Goal: Task Accomplishment & Management: Use online tool/utility

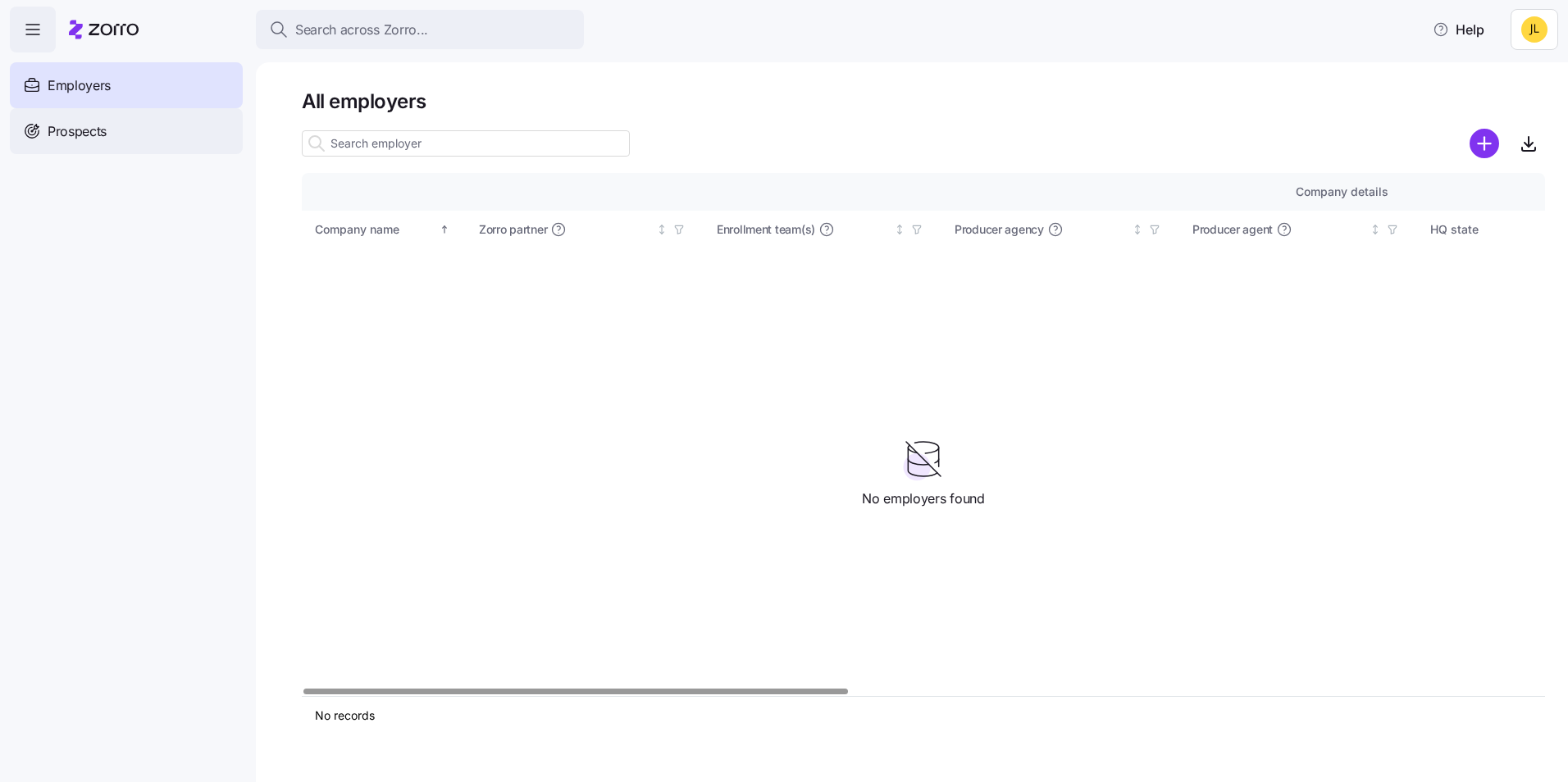
click at [212, 128] on div "Prospects" at bounding box center [126, 131] width 233 height 46
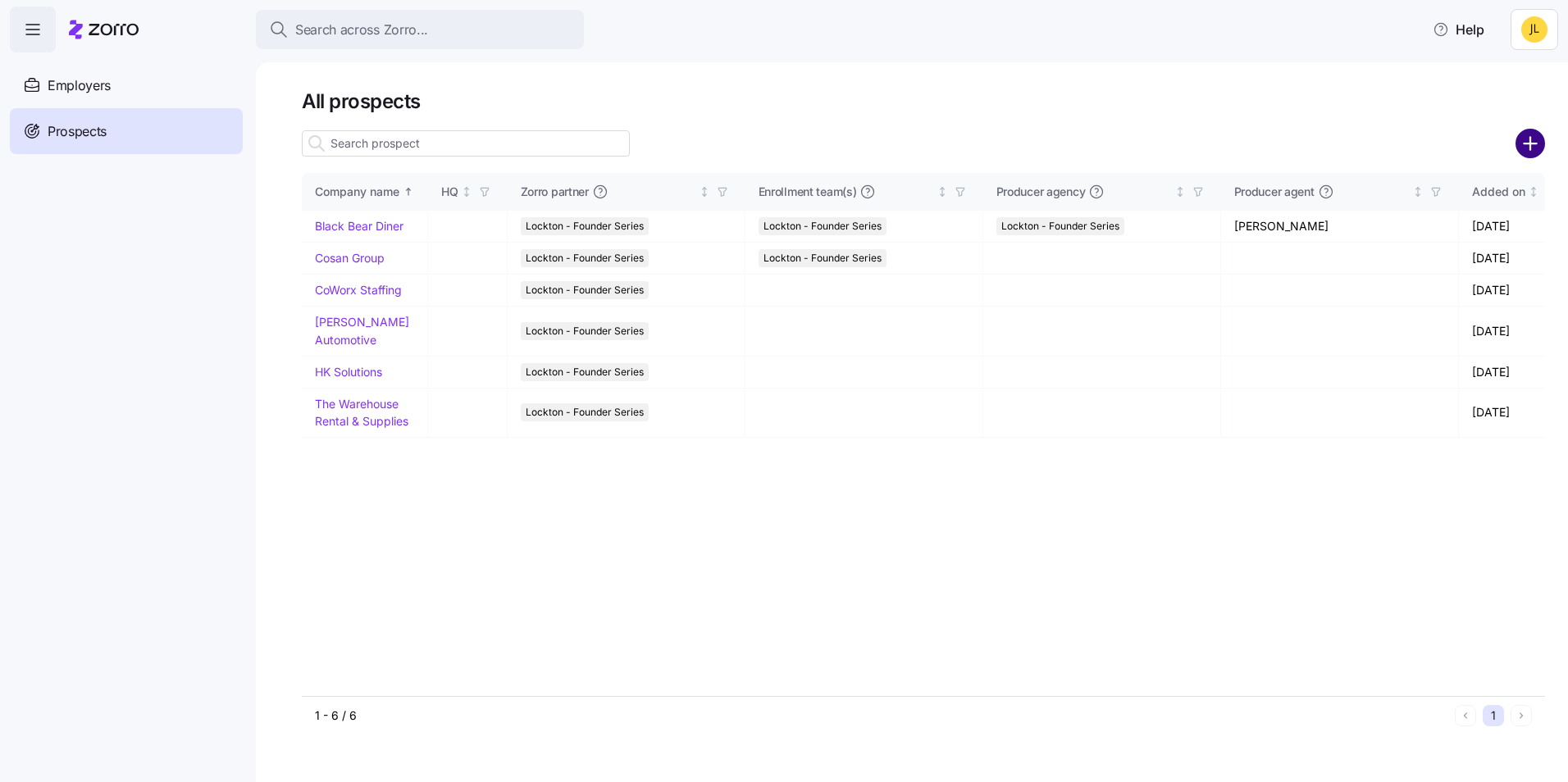
click at [1529, 149] on circle "add icon" at bounding box center [1530, 143] width 27 height 27
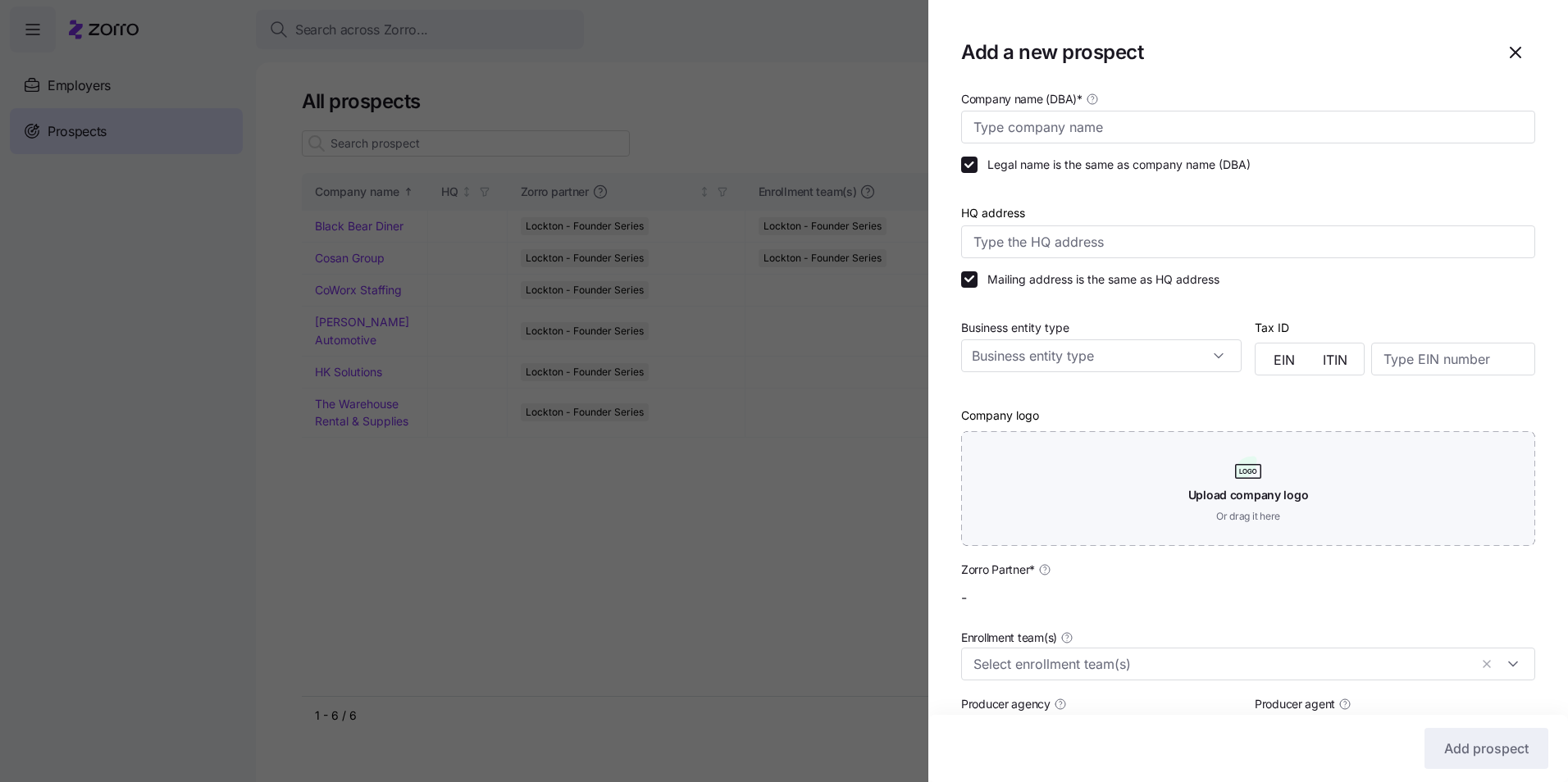
type input "Lockton - Founder Series"
click at [1180, 142] on input "Company name (DBA) *" at bounding box center [1248, 127] width 574 height 33
type input "[GEOGRAPHIC_DATA]"
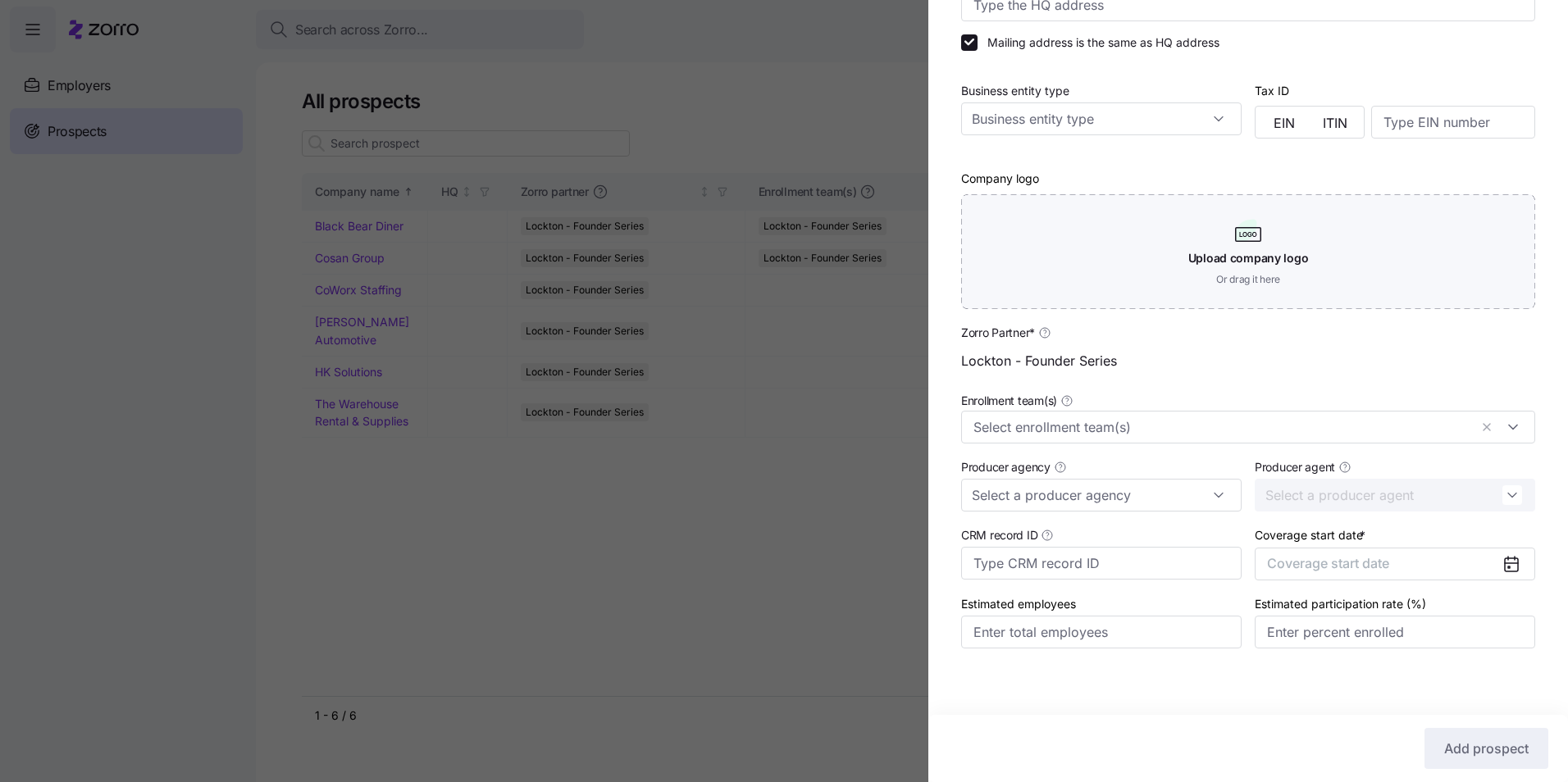
scroll to position [243, 0]
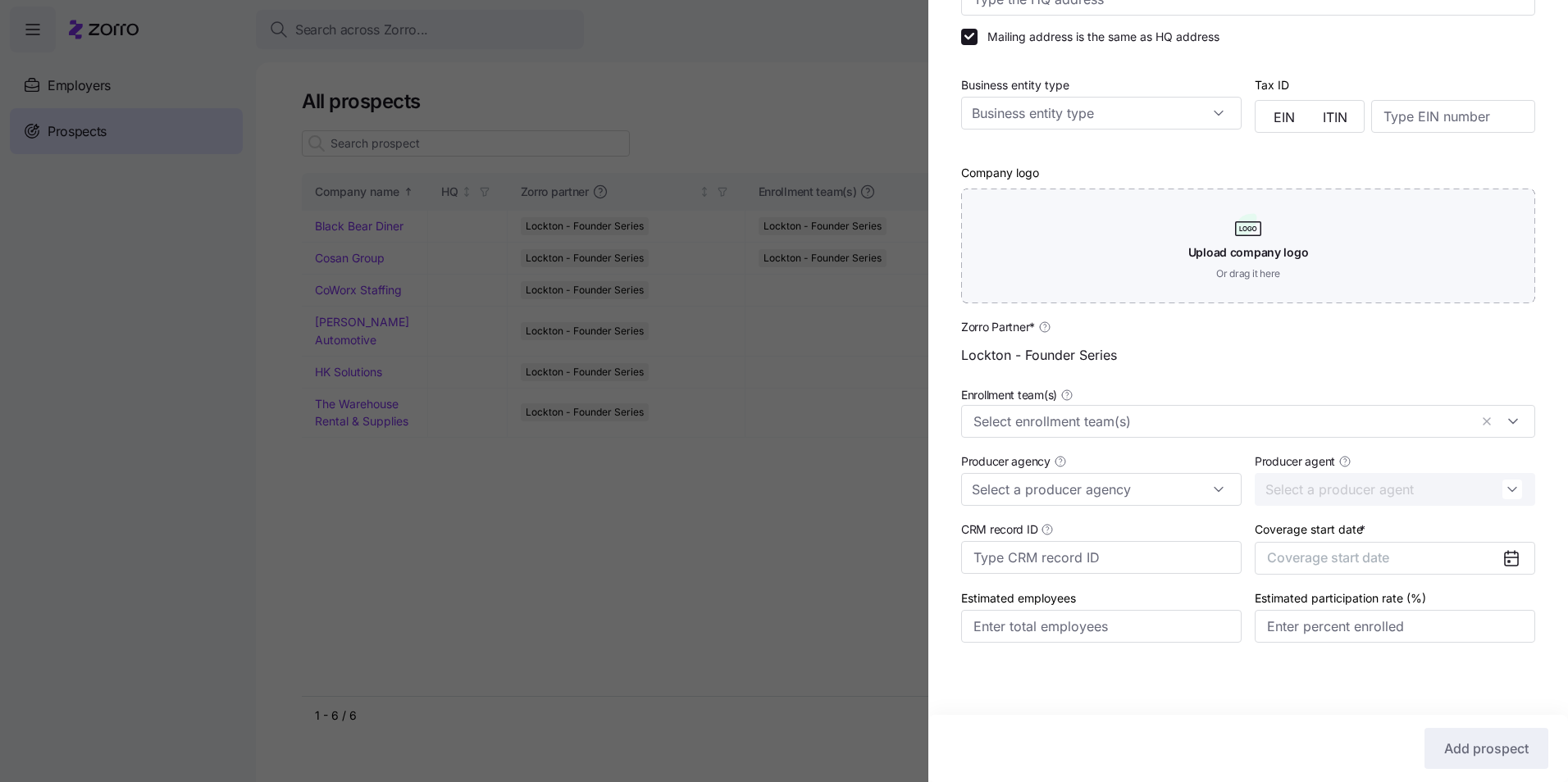
click at [1502, 559] on icon at bounding box center [1511, 558] width 20 height 20
click at [1502, 557] on icon at bounding box center [1511, 558] width 20 height 20
click at [1505, 556] on icon at bounding box center [1511, 559] width 13 height 13
click at [1397, 551] on button "Coverage start date" at bounding box center [1396, 558] width 281 height 33
click at [1298, 410] on button "Jan" at bounding box center [1304, 401] width 82 height 34
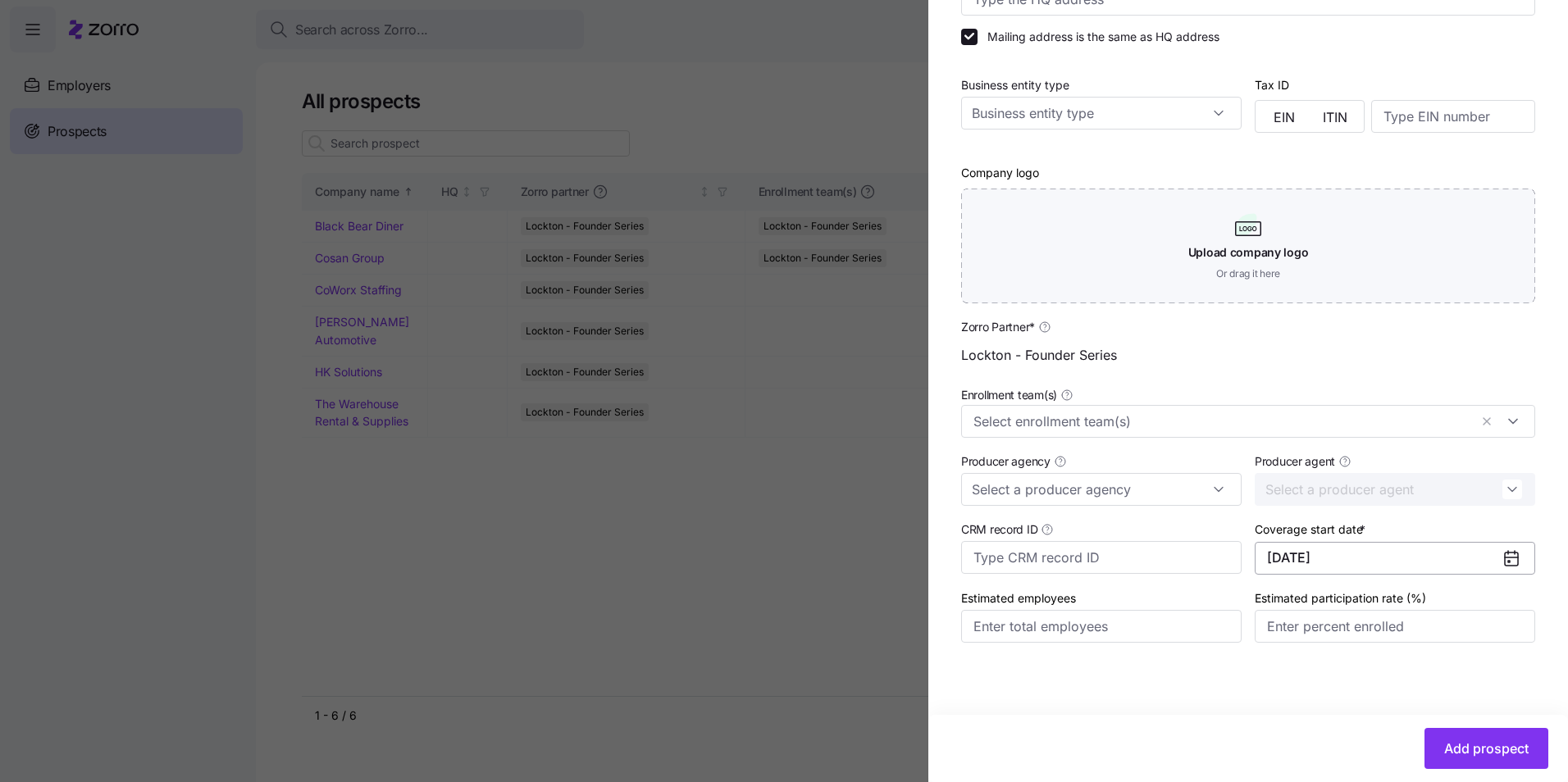
click at [1341, 545] on button "[DATE]" at bounding box center [1396, 558] width 281 height 33
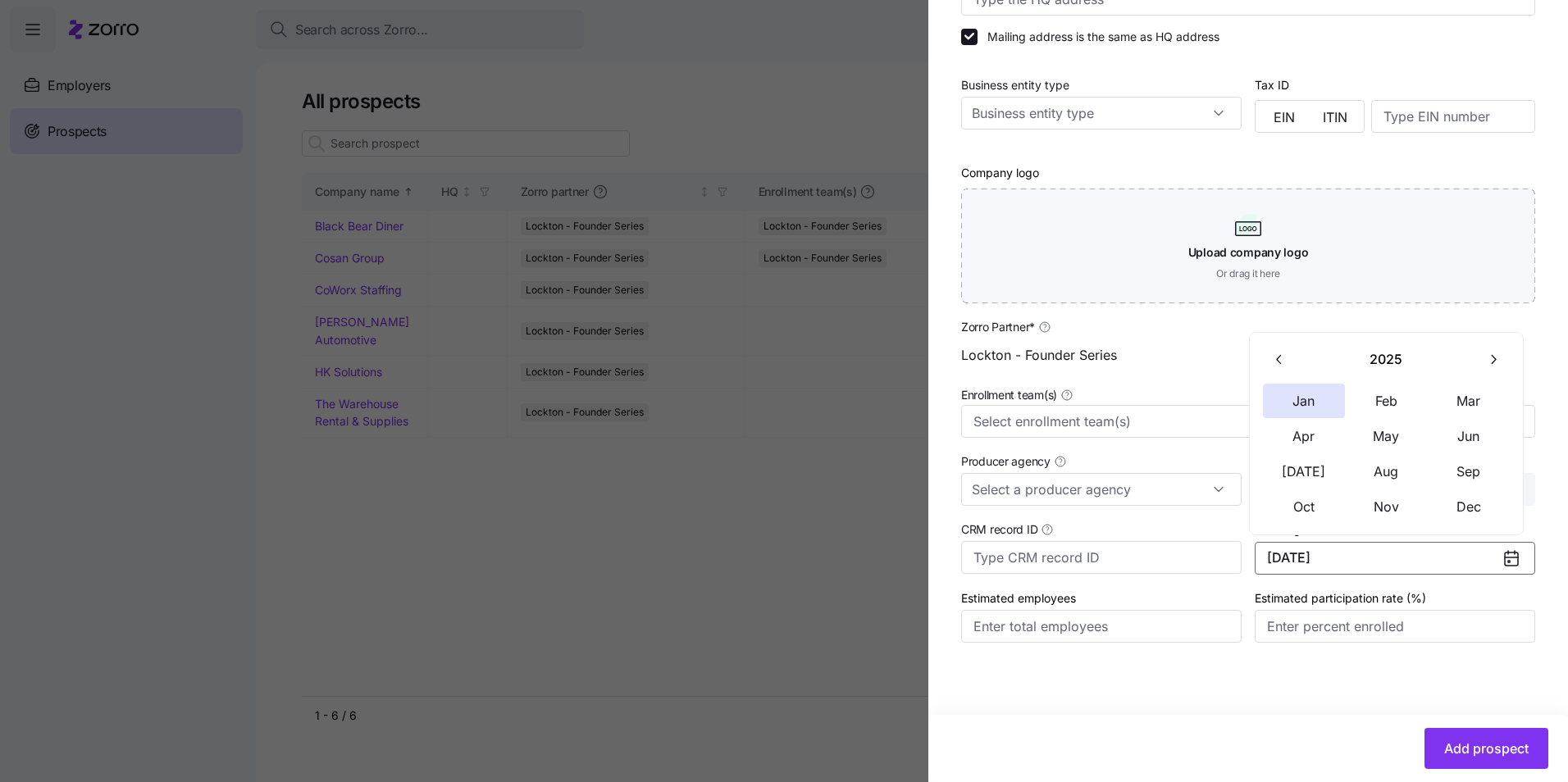
click at [1484, 369] on button "button" at bounding box center [1493, 360] width 34 height 34
click at [1328, 394] on button "Jan" at bounding box center [1304, 401] width 82 height 34
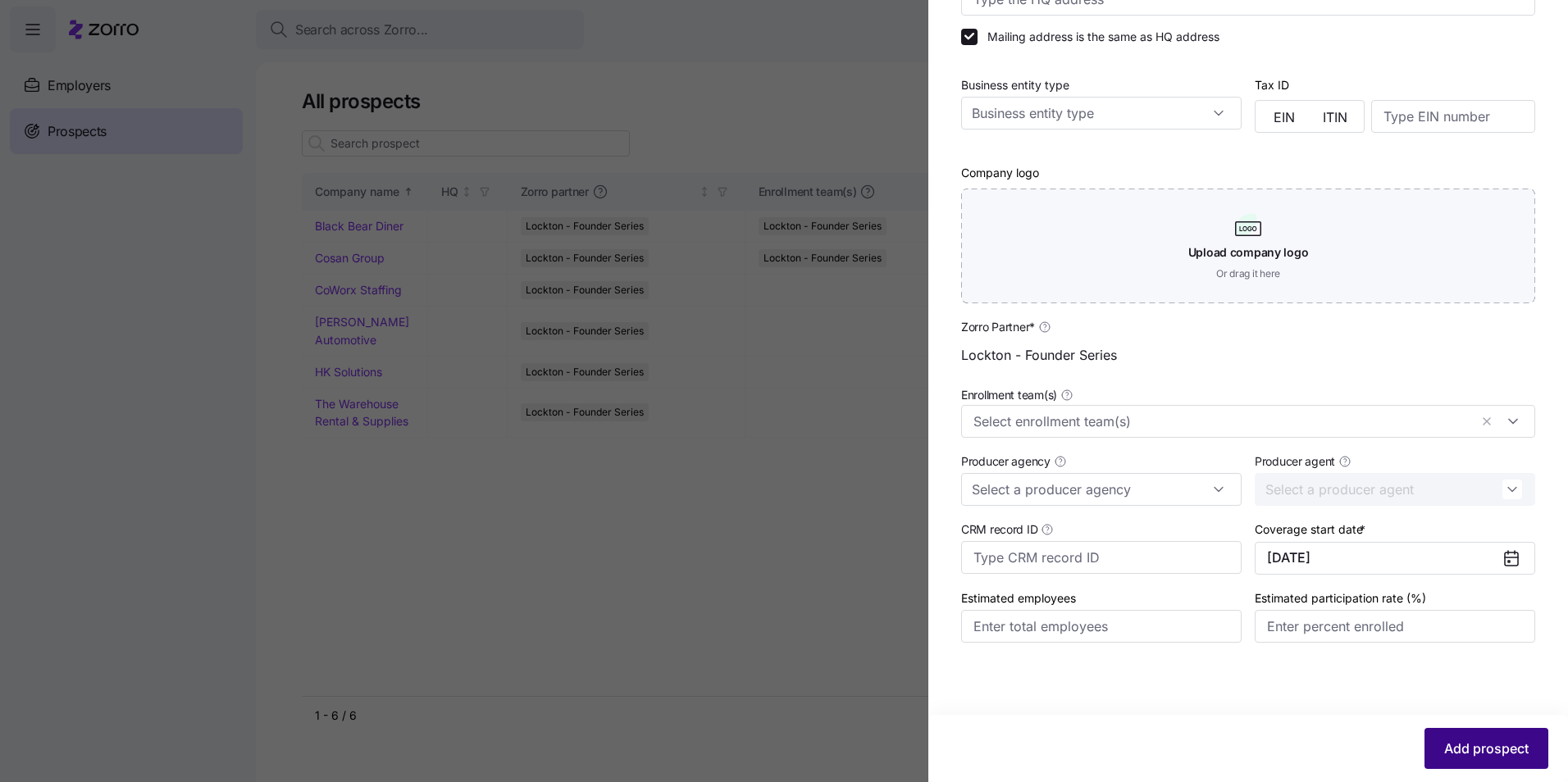
click at [1484, 742] on span "Add prospect" at bounding box center [1487, 748] width 84 height 20
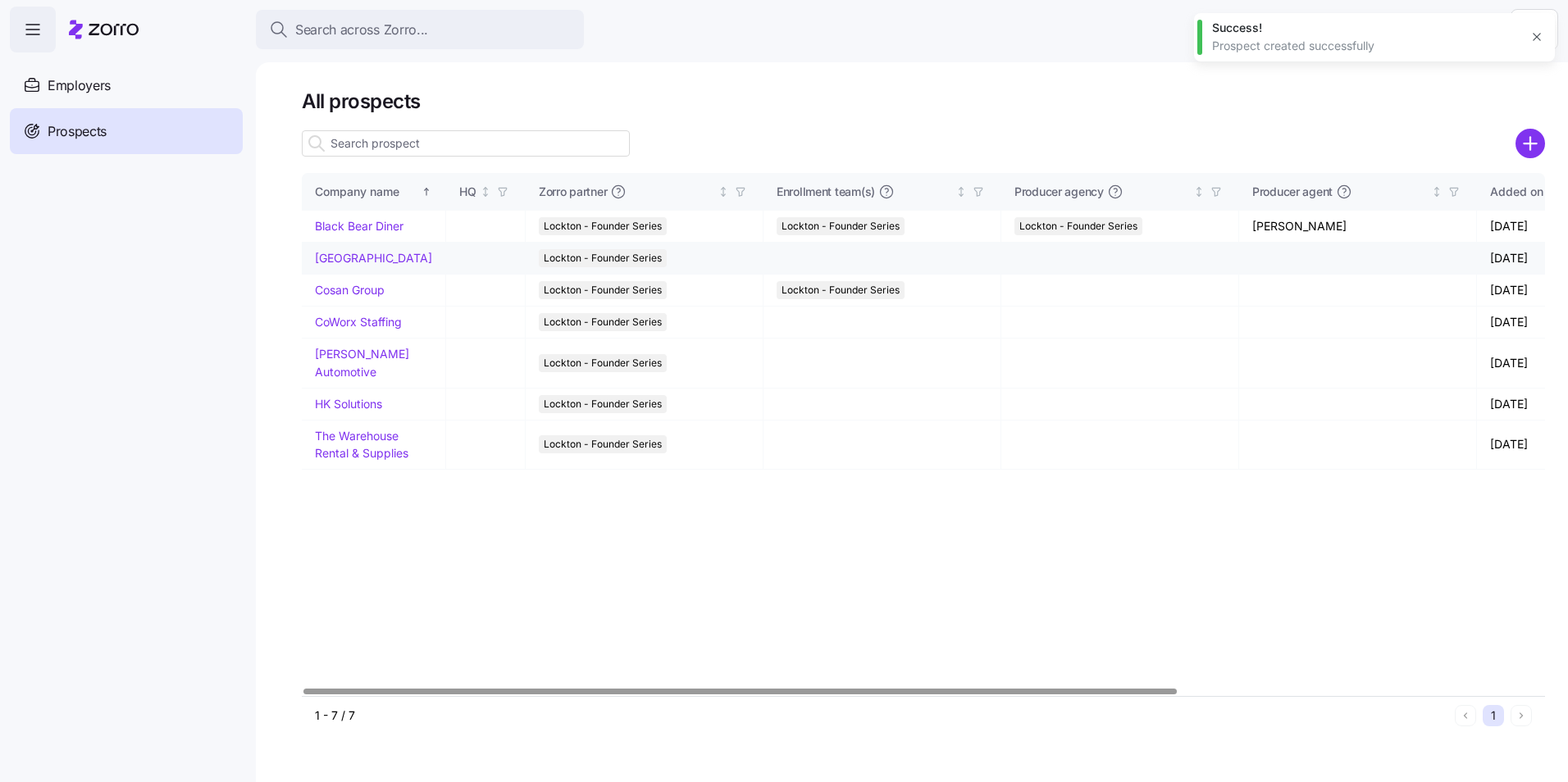
click at [339, 265] on link "[GEOGRAPHIC_DATA]" at bounding box center [374, 258] width 117 height 14
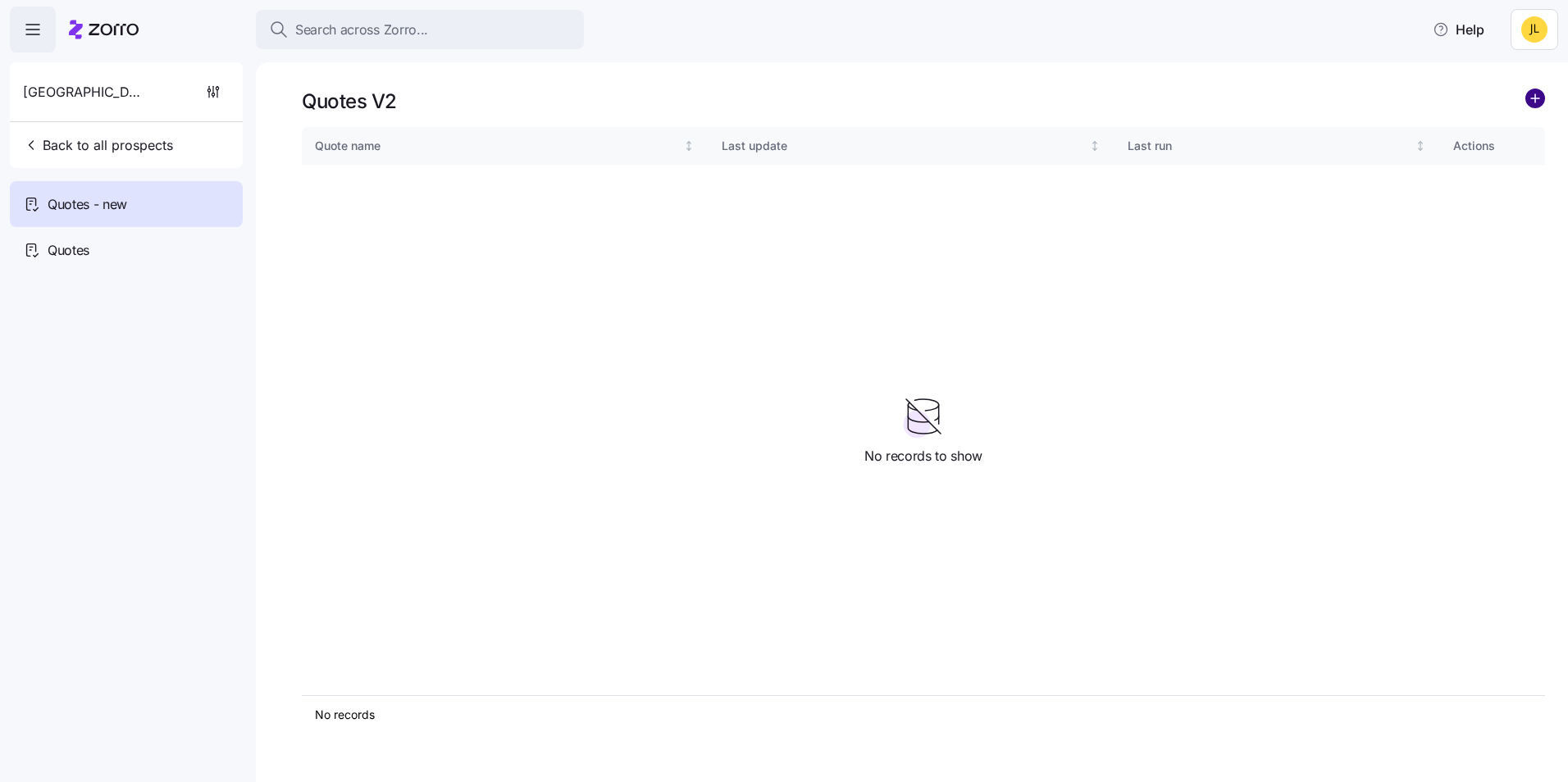
click at [1532, 103] on circle "add icon" at bounding box center [1535, 98] width 18 height 18
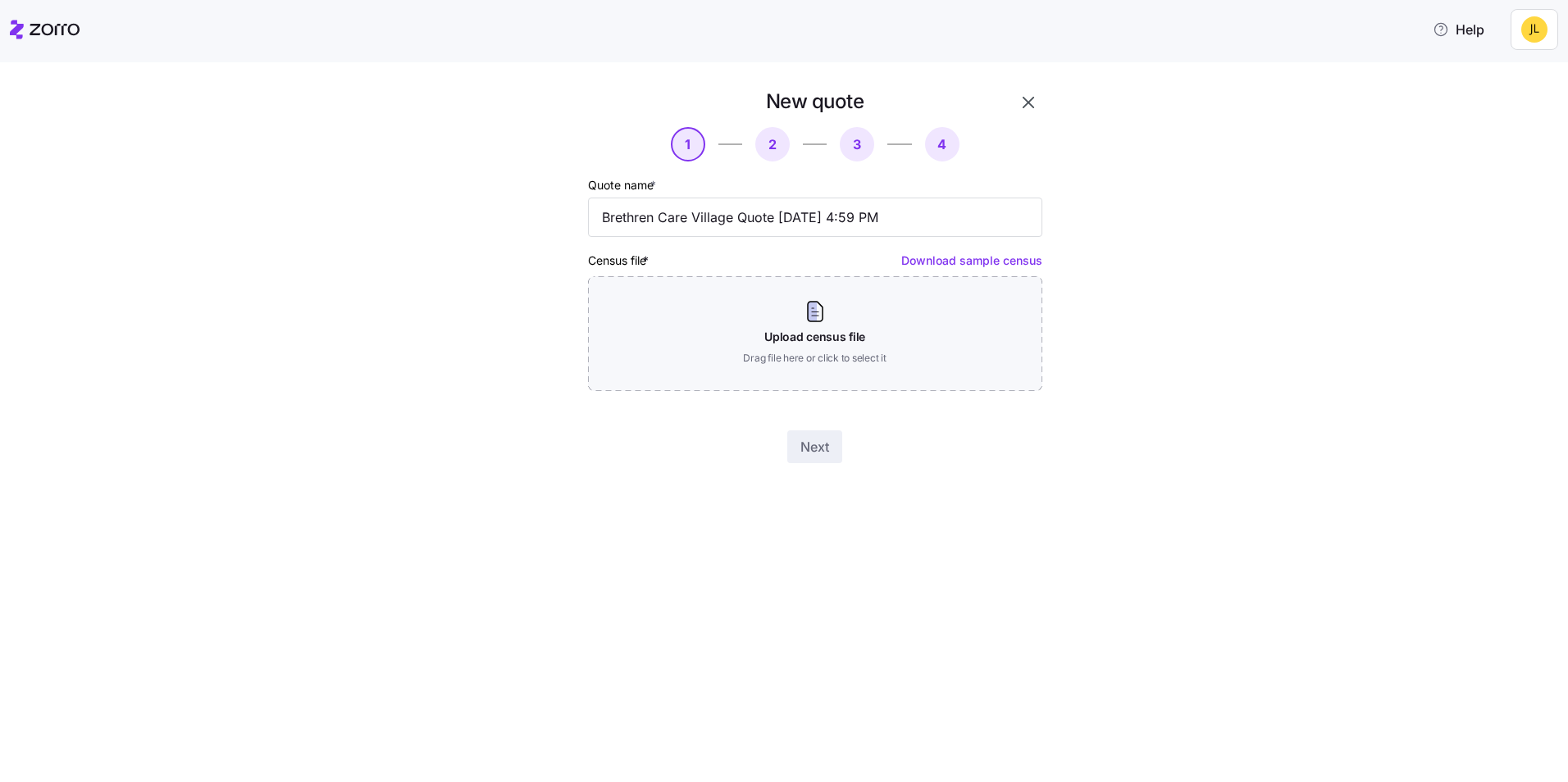
click at [961, 269] on div "Download sample census" at bounding box center [972, 260] width 141 height 21
click at [968, 258] on link "Download sample census" at bounding box center [972, 260] width 141 height 14
click at [1284, 530] on div "New quote 1 2 3 4 Quote name * Brethren Care Village Quote [DATE] 4:59 PM Censu…" at bounding box center [784, 422] width 1568 height 720
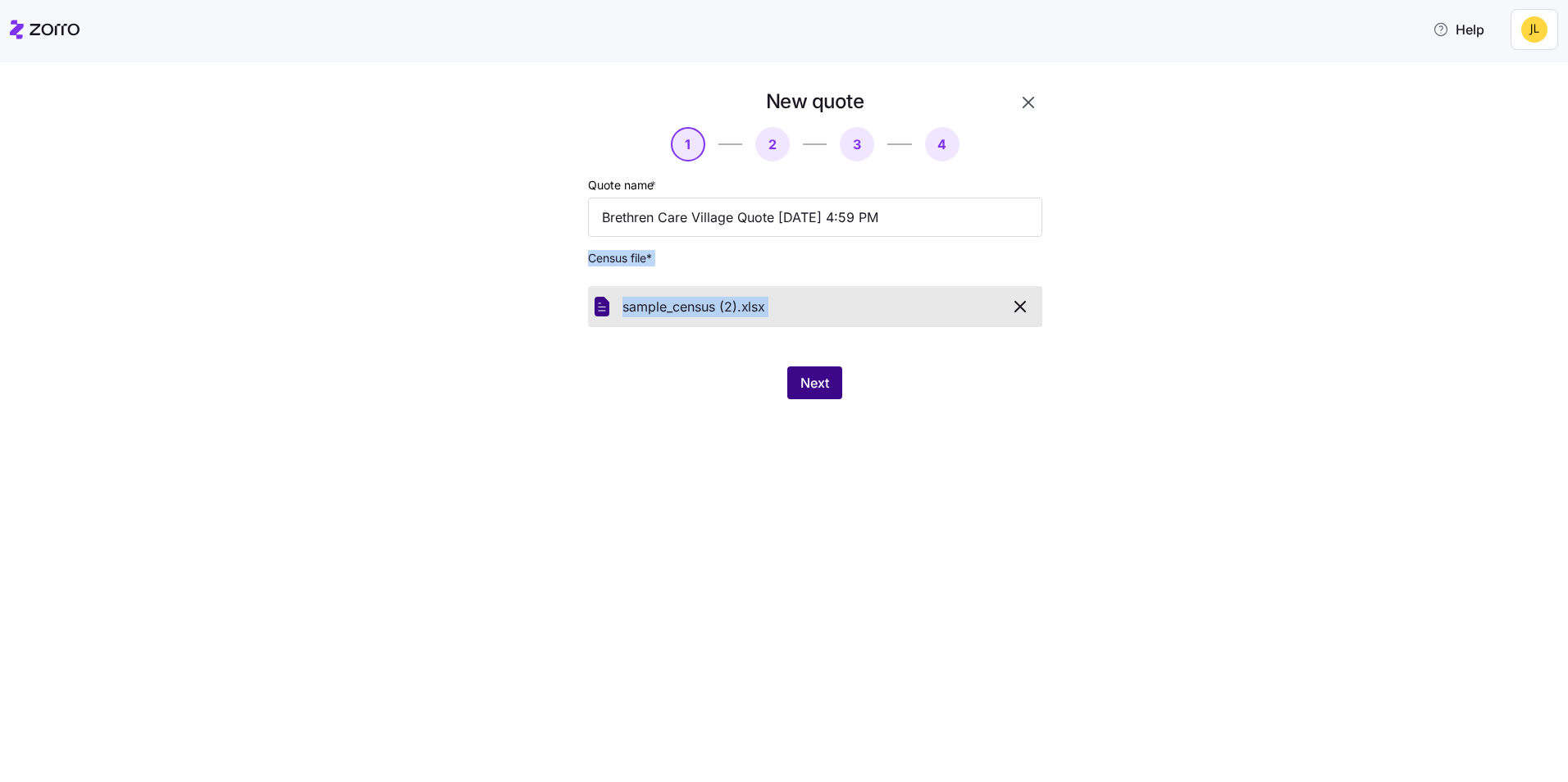
click at [812, 384] on span "Next" at bounding box center [814, 382] width 28 height 20
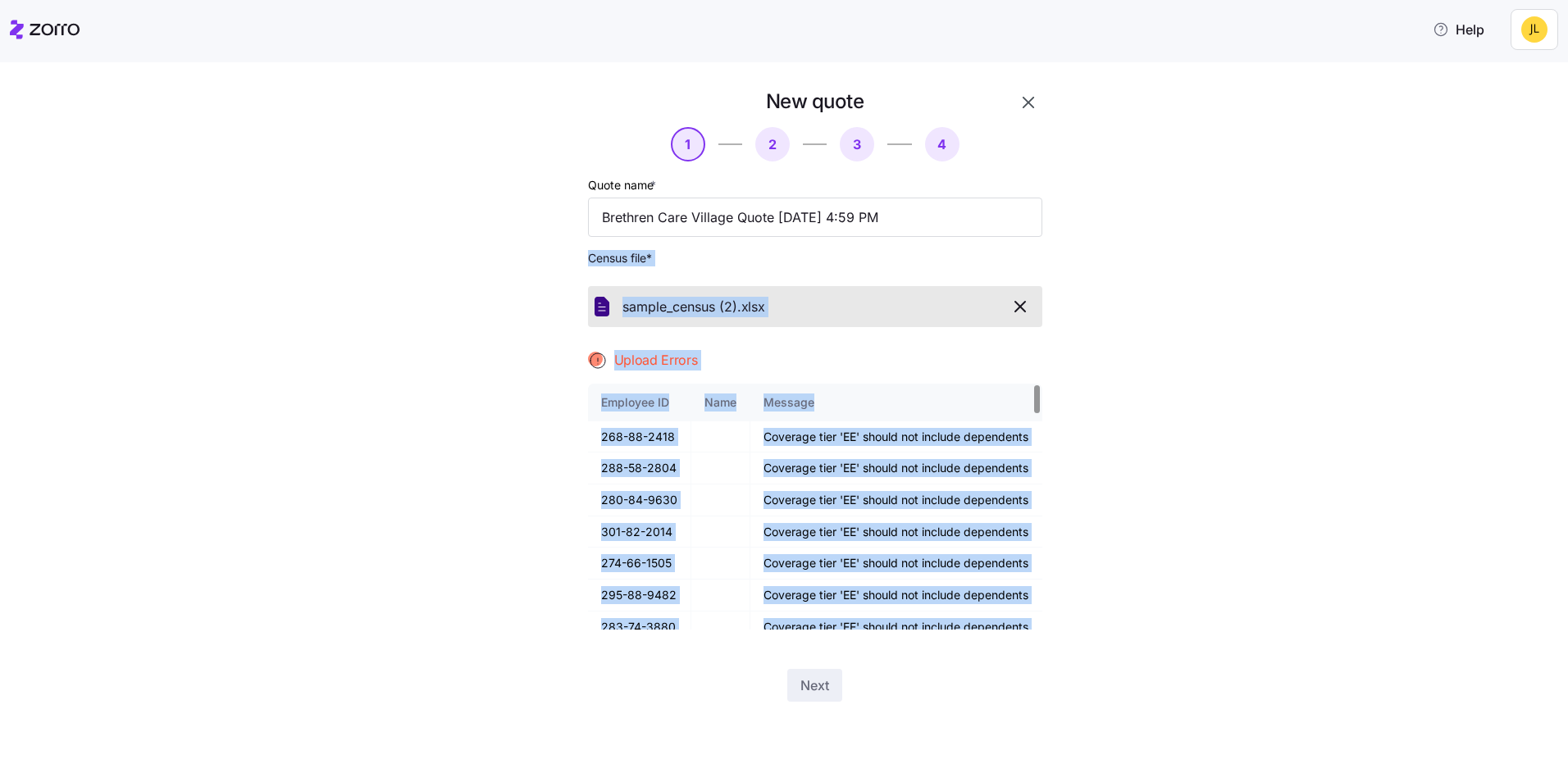
click at [1161, 476] on div "New quote 1 2 3 4 Quote name * Brethren Care Village Quote [DATE] 4:59 PM Censu…" at bounding box center [795, 405] width 1500 height 633
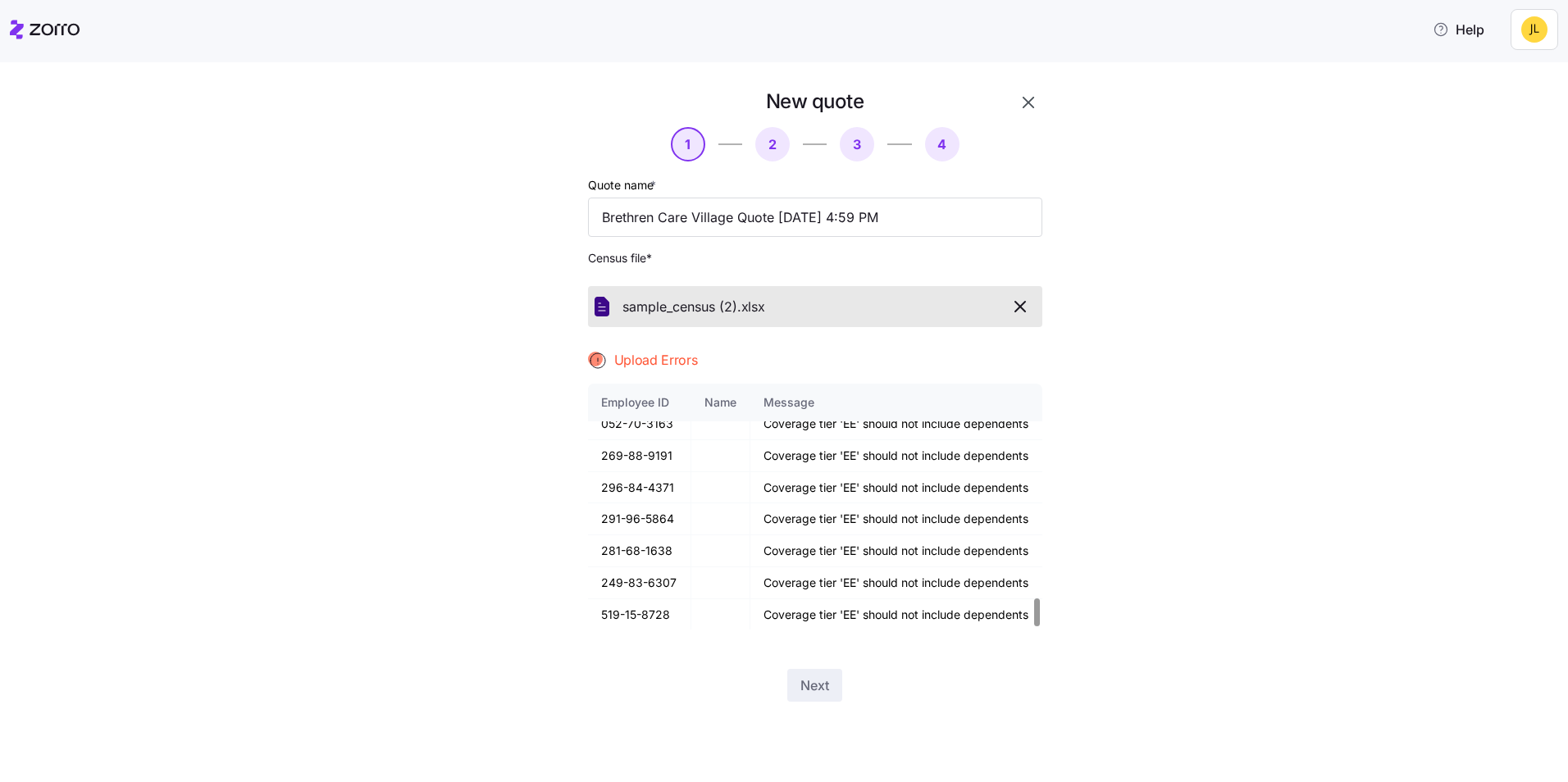
scroll to position [1920, 0]
click at [1034, 313] on span "button" at bounding box center [1020, 307] width 28 height 20
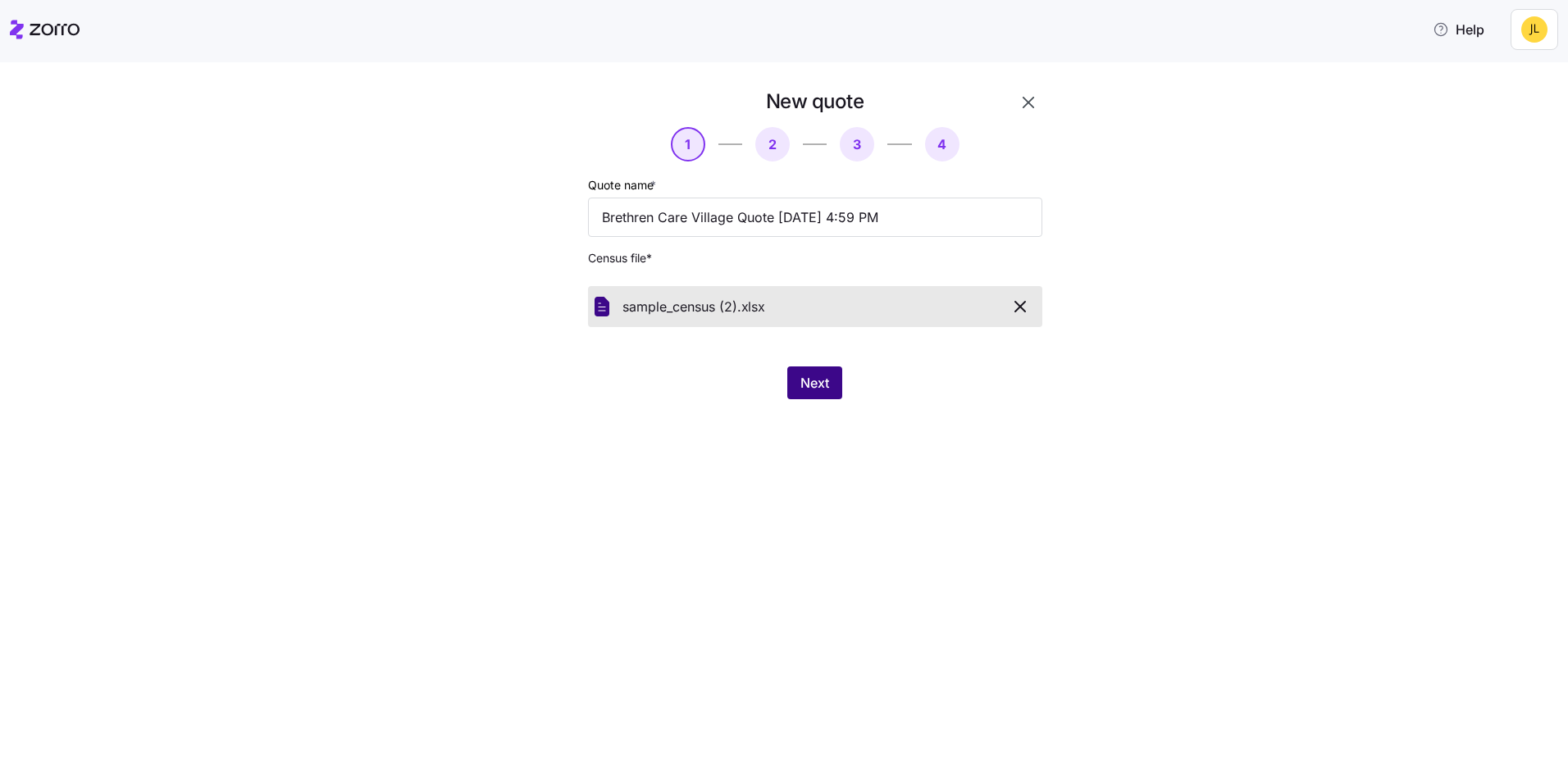
click at [824, 387] on span "Next" at bounding box center [814, 382] width 28 height 20
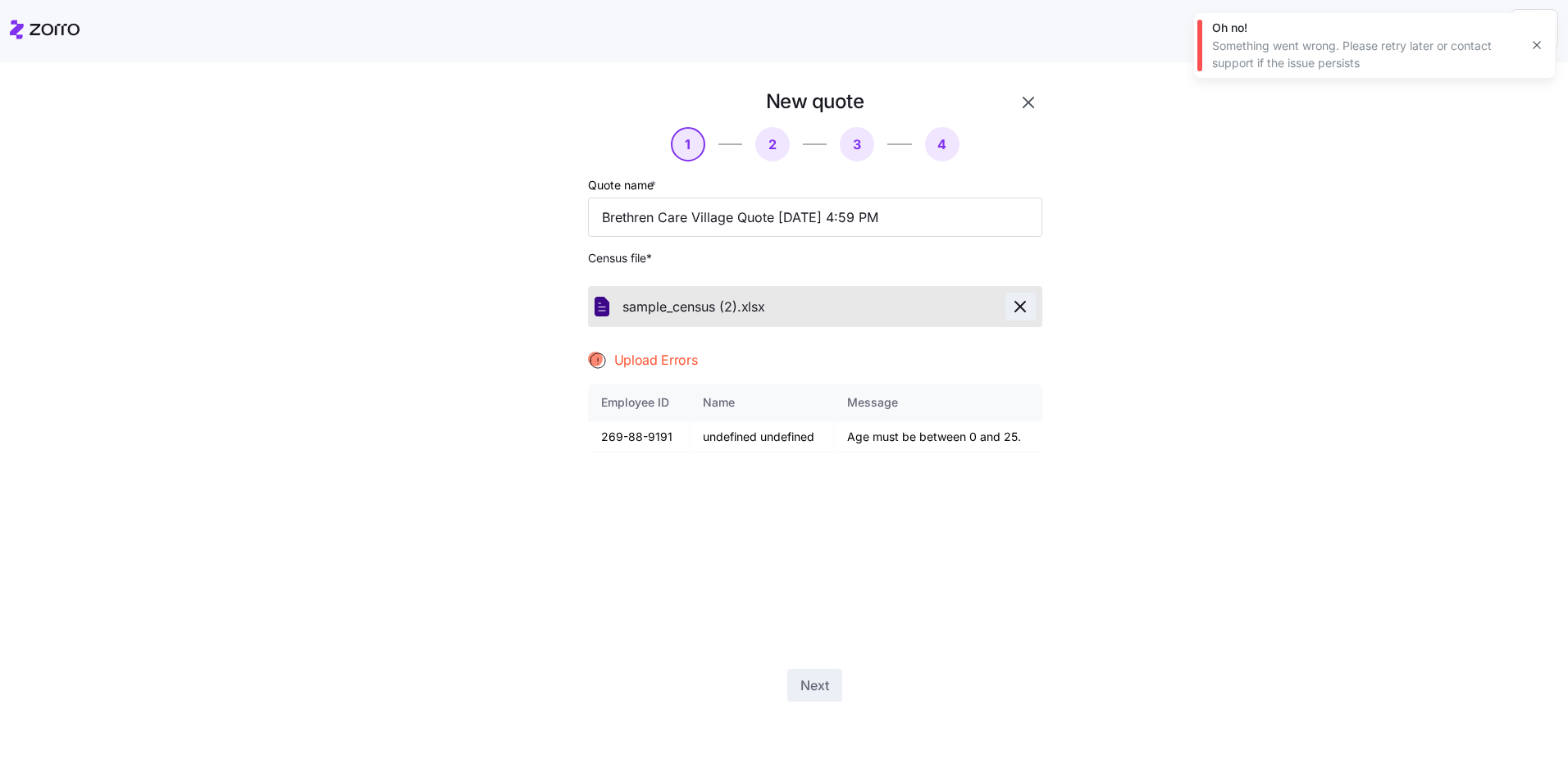
click at [1020, 303] on icon "button" at bounding box center [1020, 307] width 20 height 20
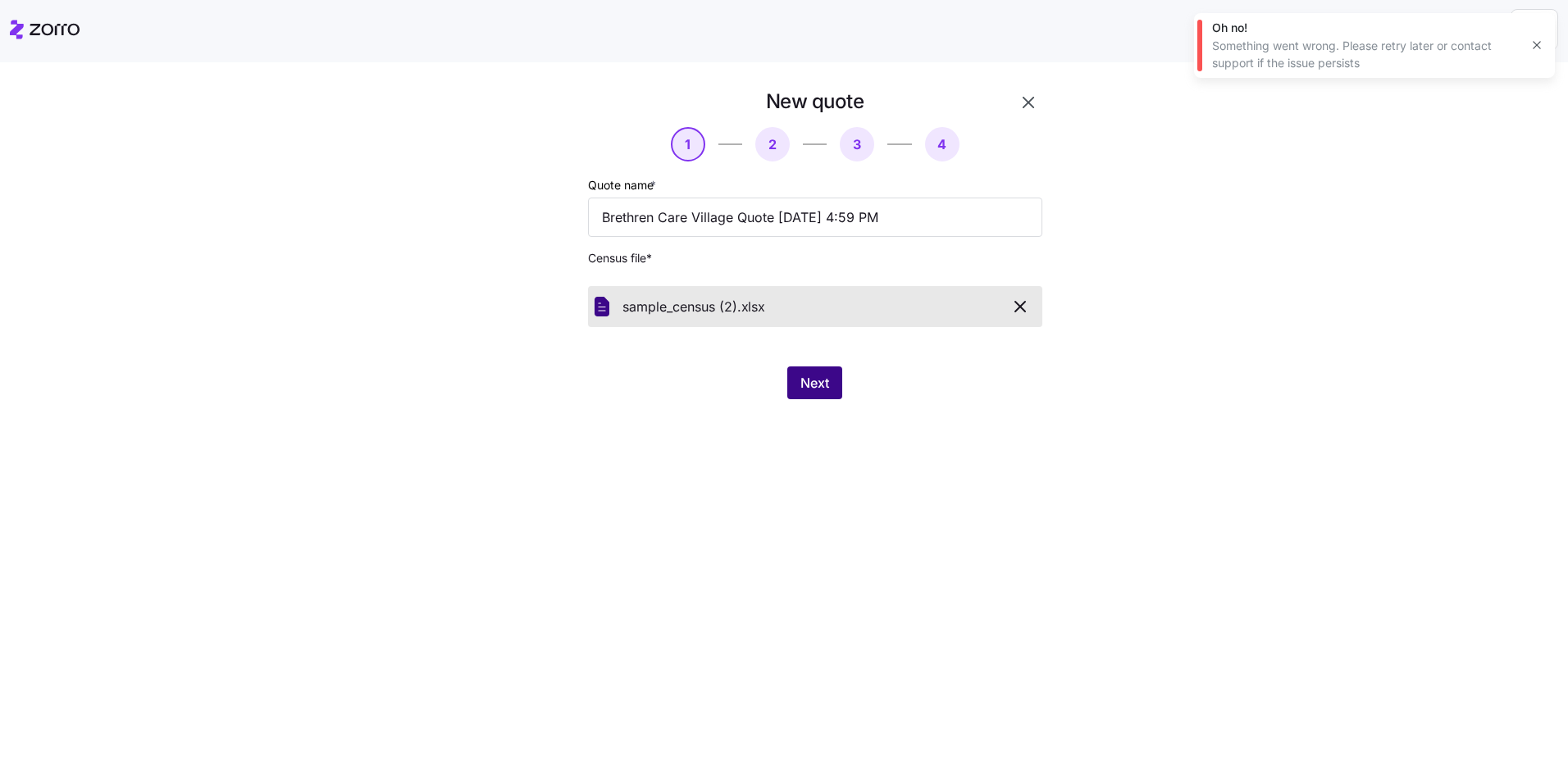
click at [822, 387] on span "Next" at bounding box center [814, 382] width 28 height 20
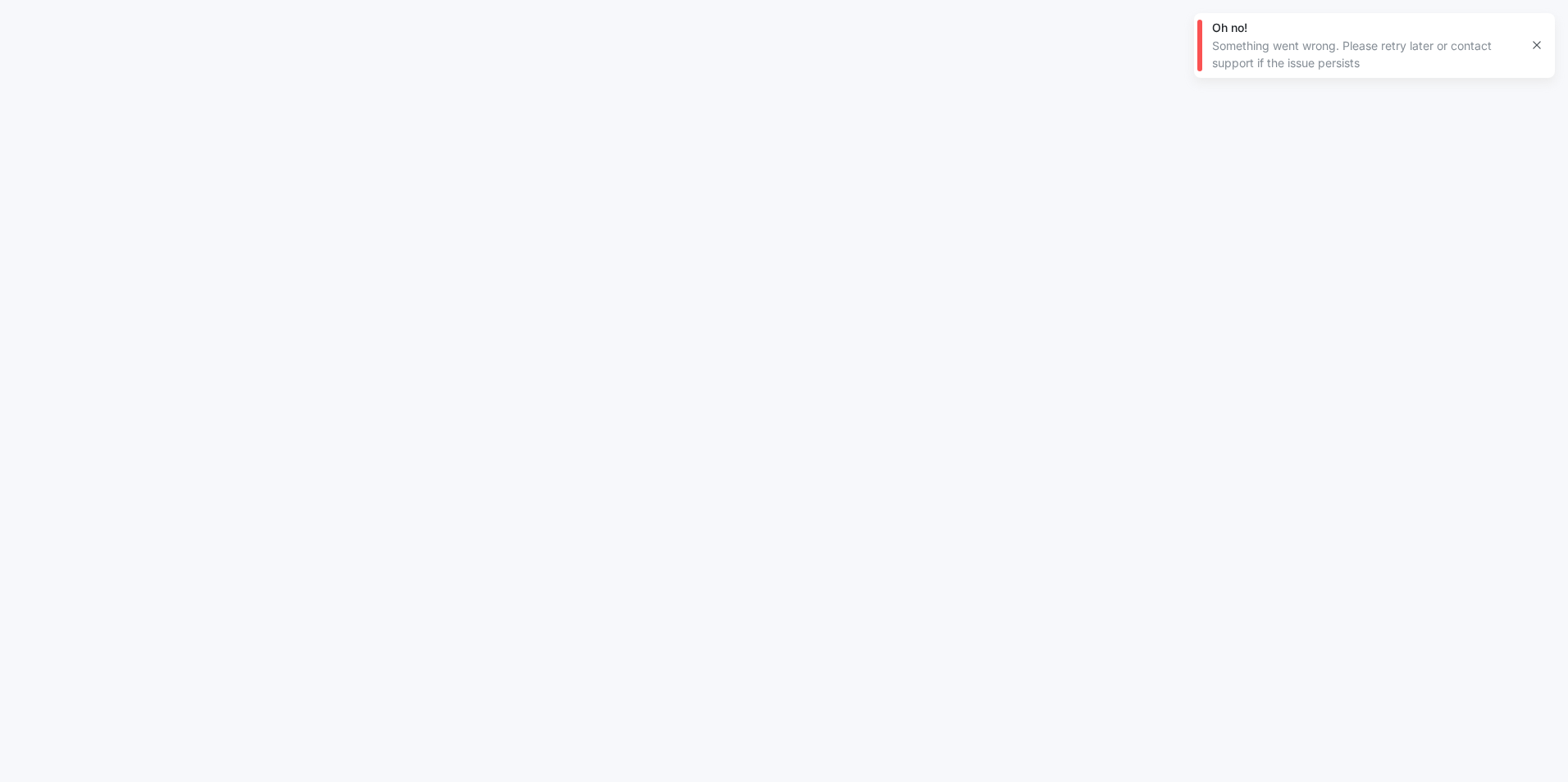
click at [1541, 44] on icon "button" at bounding box center [1537, 45] width 13 height 13
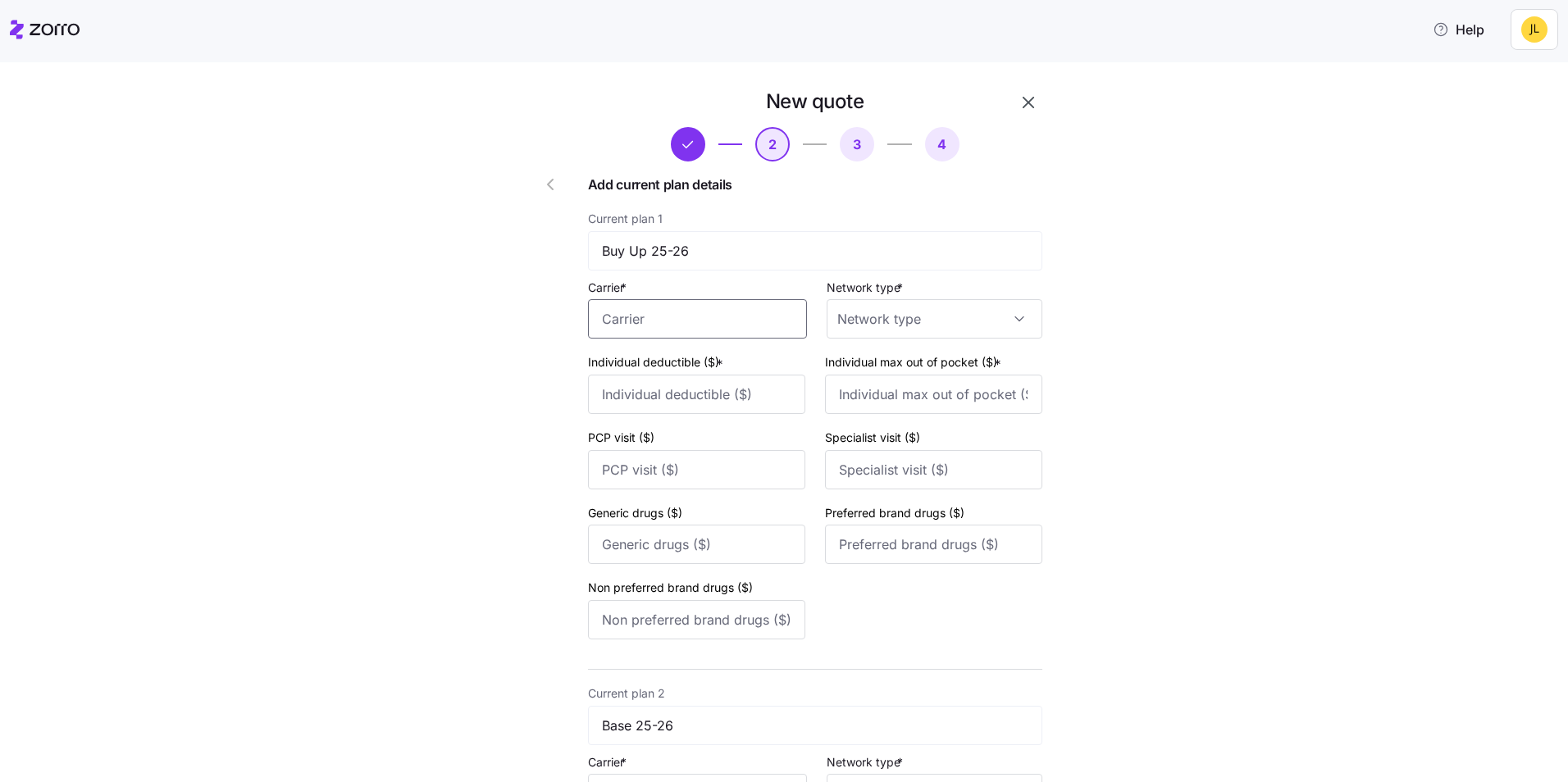
click at [700, 315] on input "Carrier *" at bounding box center [698, 320] width 219 height 40
type input "m"
click at [717, 382] on div "Aetna" at bounding box center [691, 368] width 211 height 37
type input "Aetna"
click at [926, 306] on input "Network type *" at bounding box center [935, 320] width 215 height 40
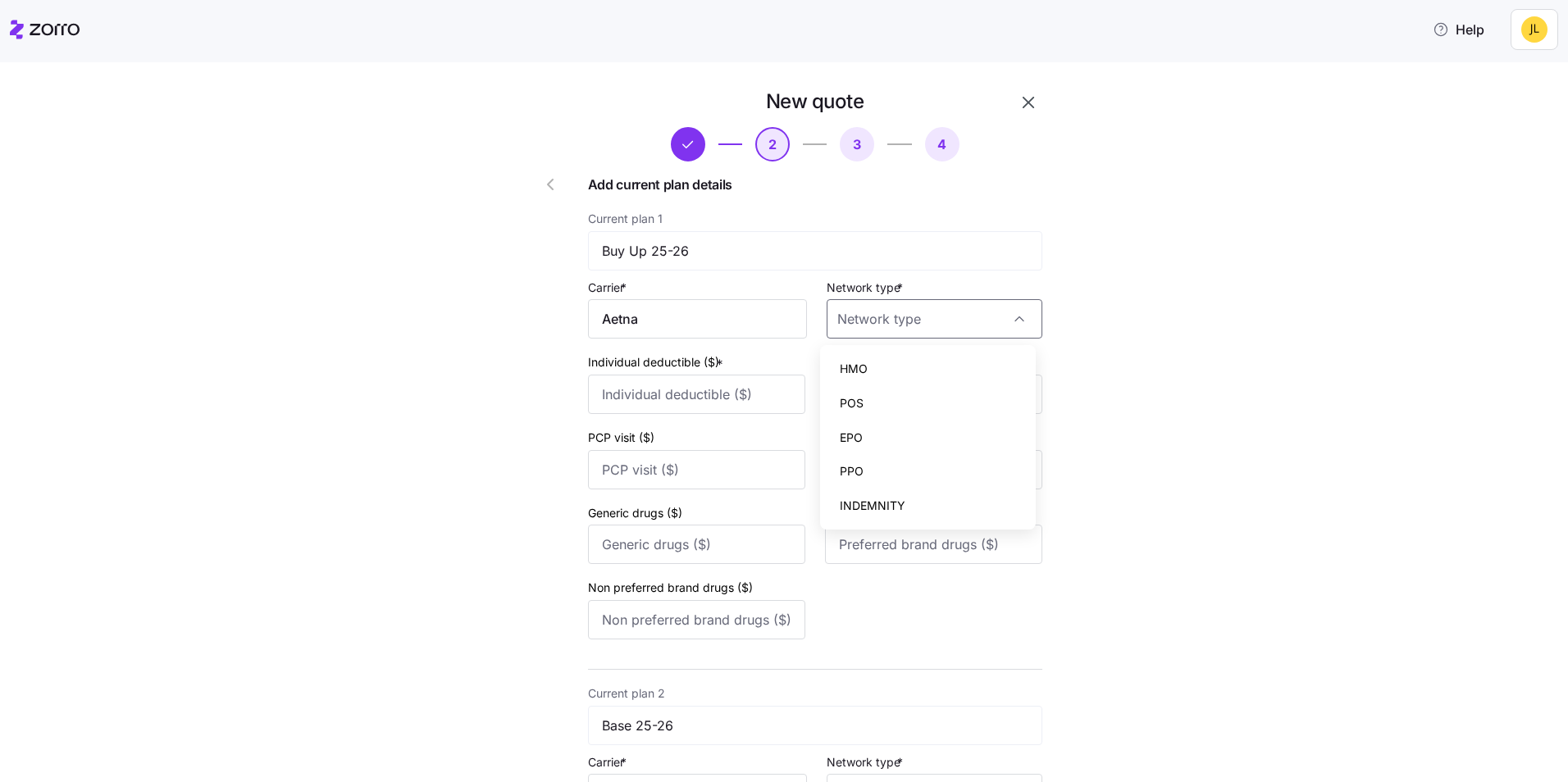
click at [899, 406] on div "POS" at bounding box center [928, 403] width 202 height 34
type input "POS"
click at [733, 388] on input "Individual deductible ($) *" at bounding box center [697, 394] width 217 height 40
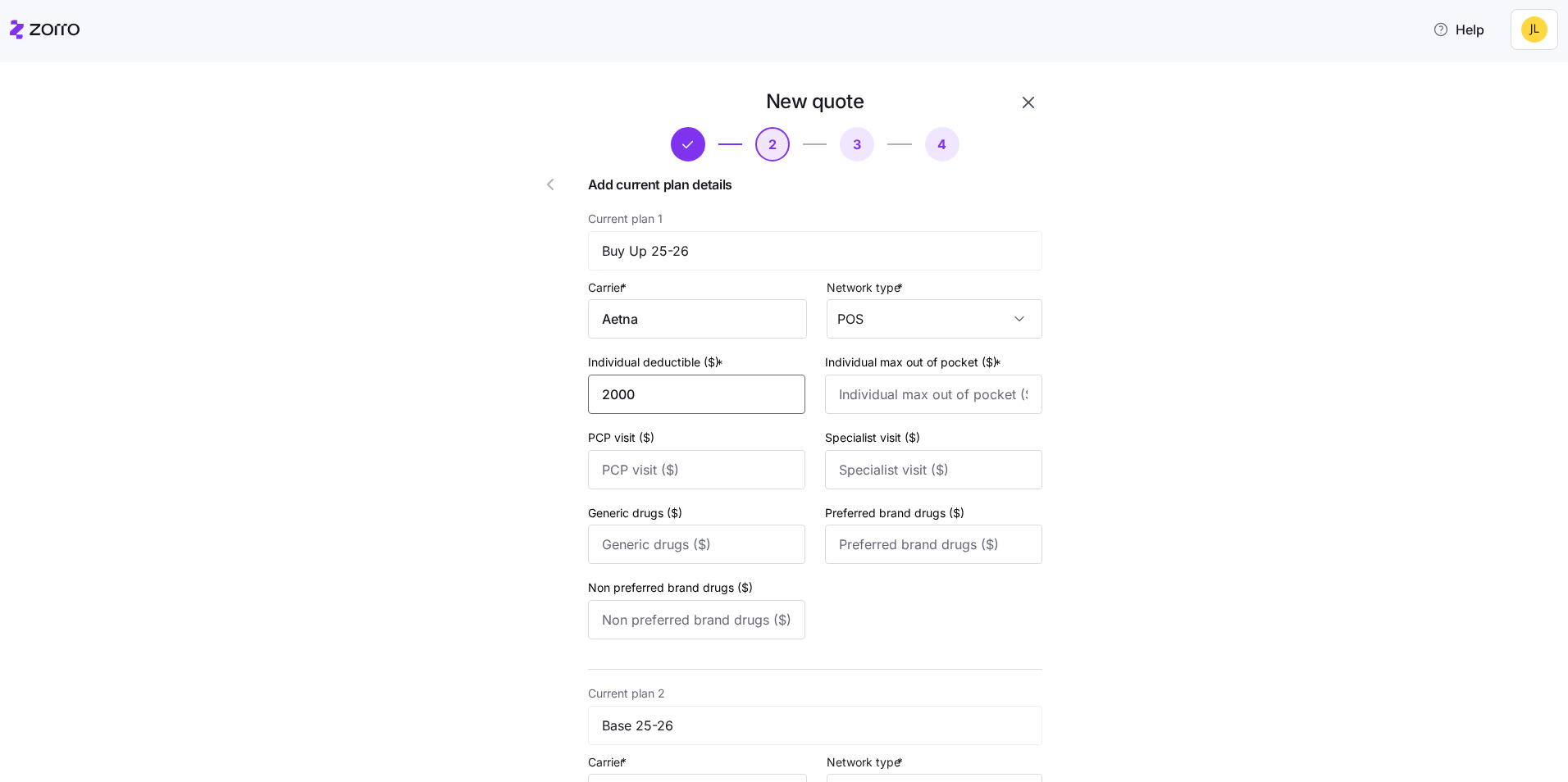
type input "2000"
type input "4000"
type input "25"
type input "50"
type input "25"
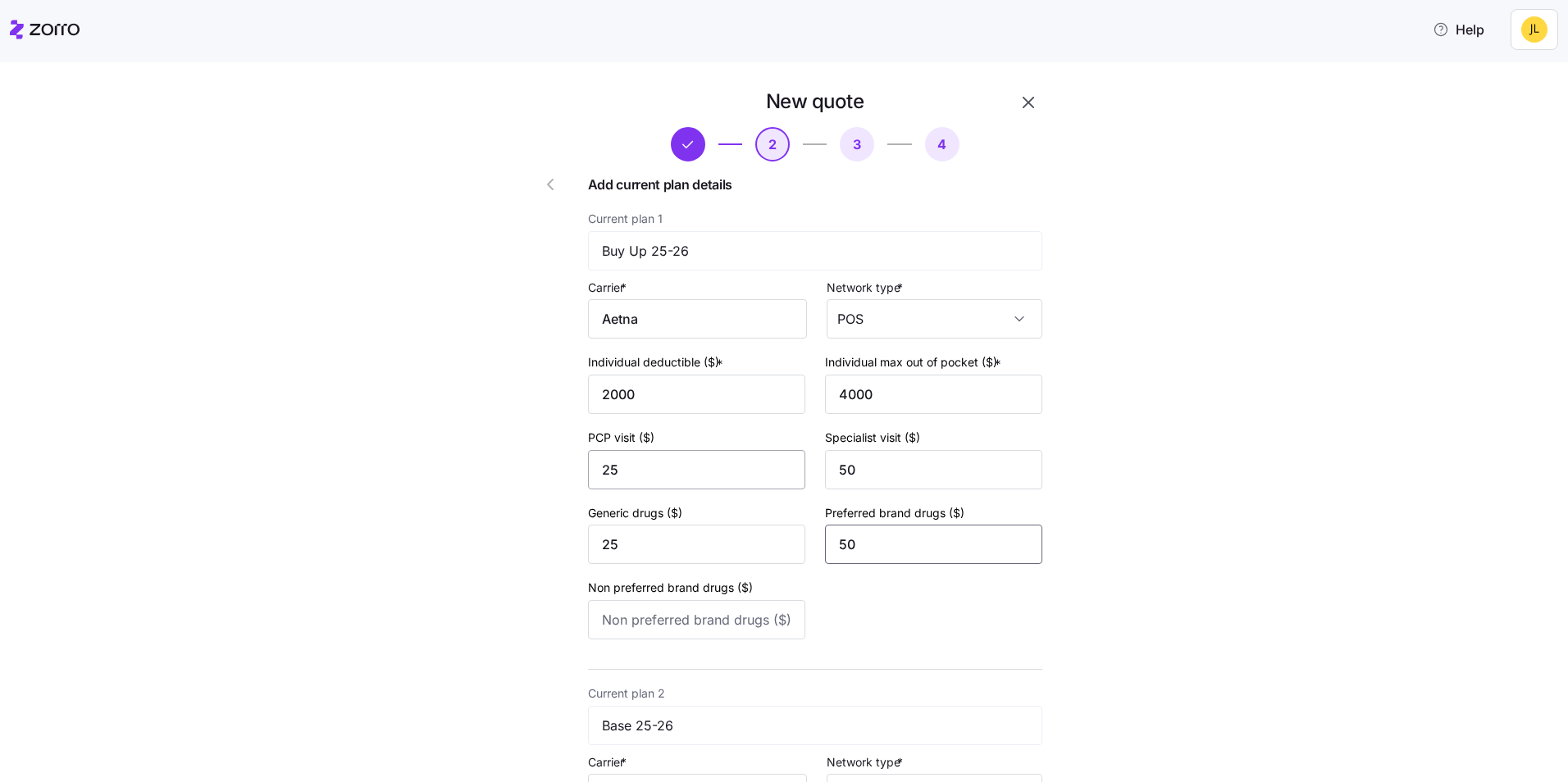
type input "50"
type input "100"
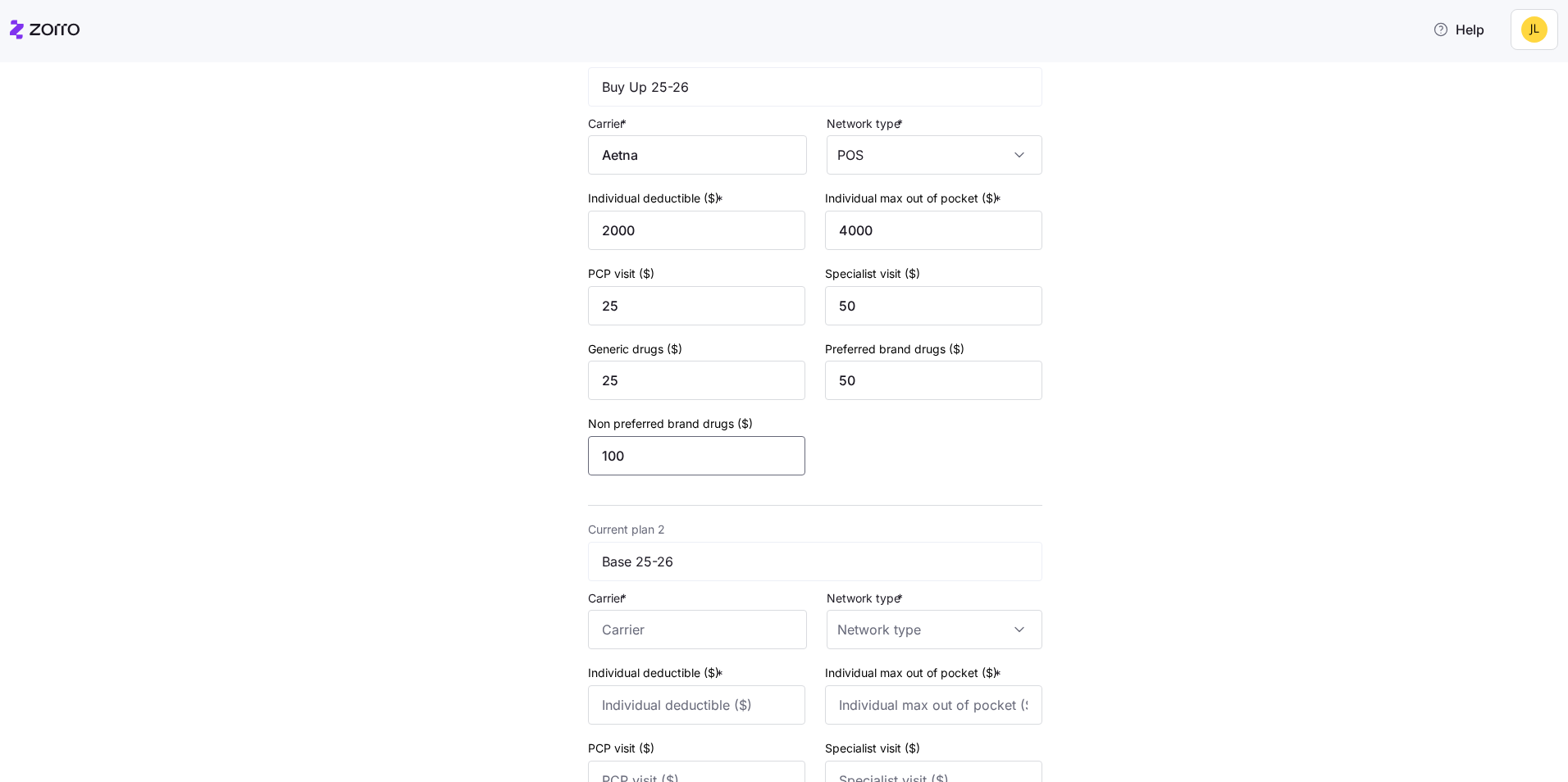
scroll to position [328, 0]
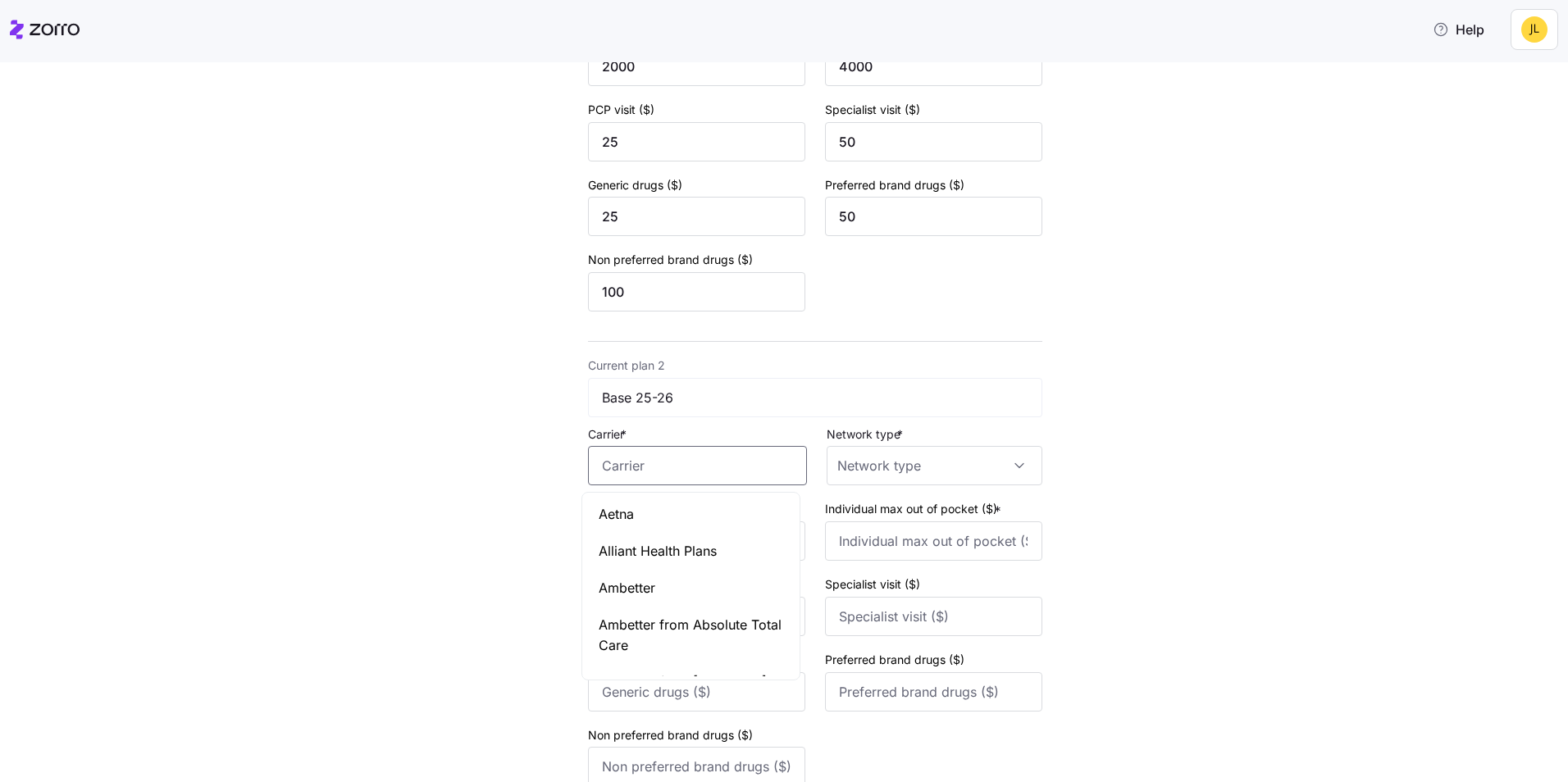
click at [681, 478] on input "Carrier *" at bounding box center [698, 466] width 219 height 40
click at [714, 514] on div "Aetna" at bounding box center [691, 514] width 211 height 37
type input "Aetna"
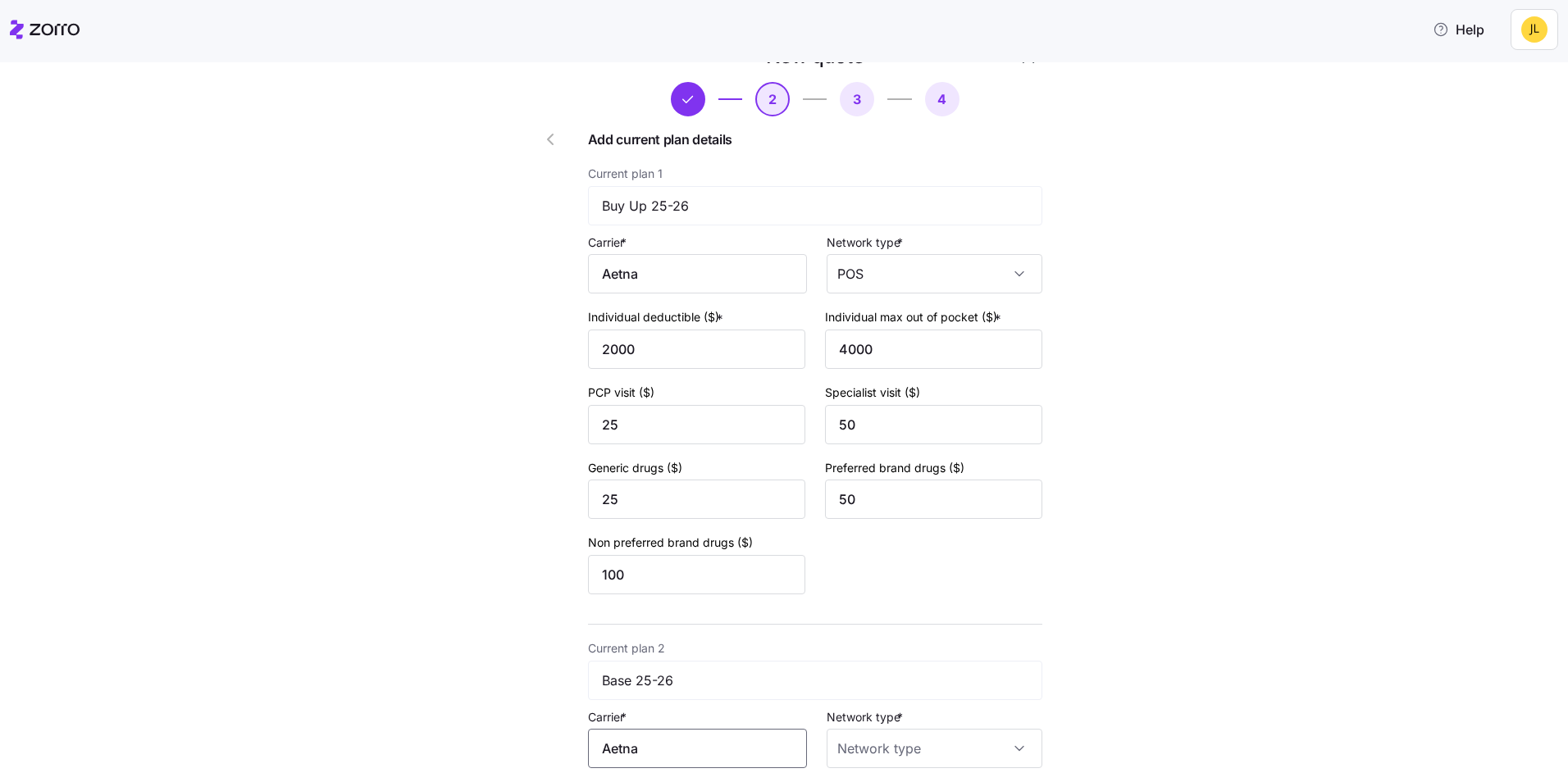
scroll to position [164, 0]
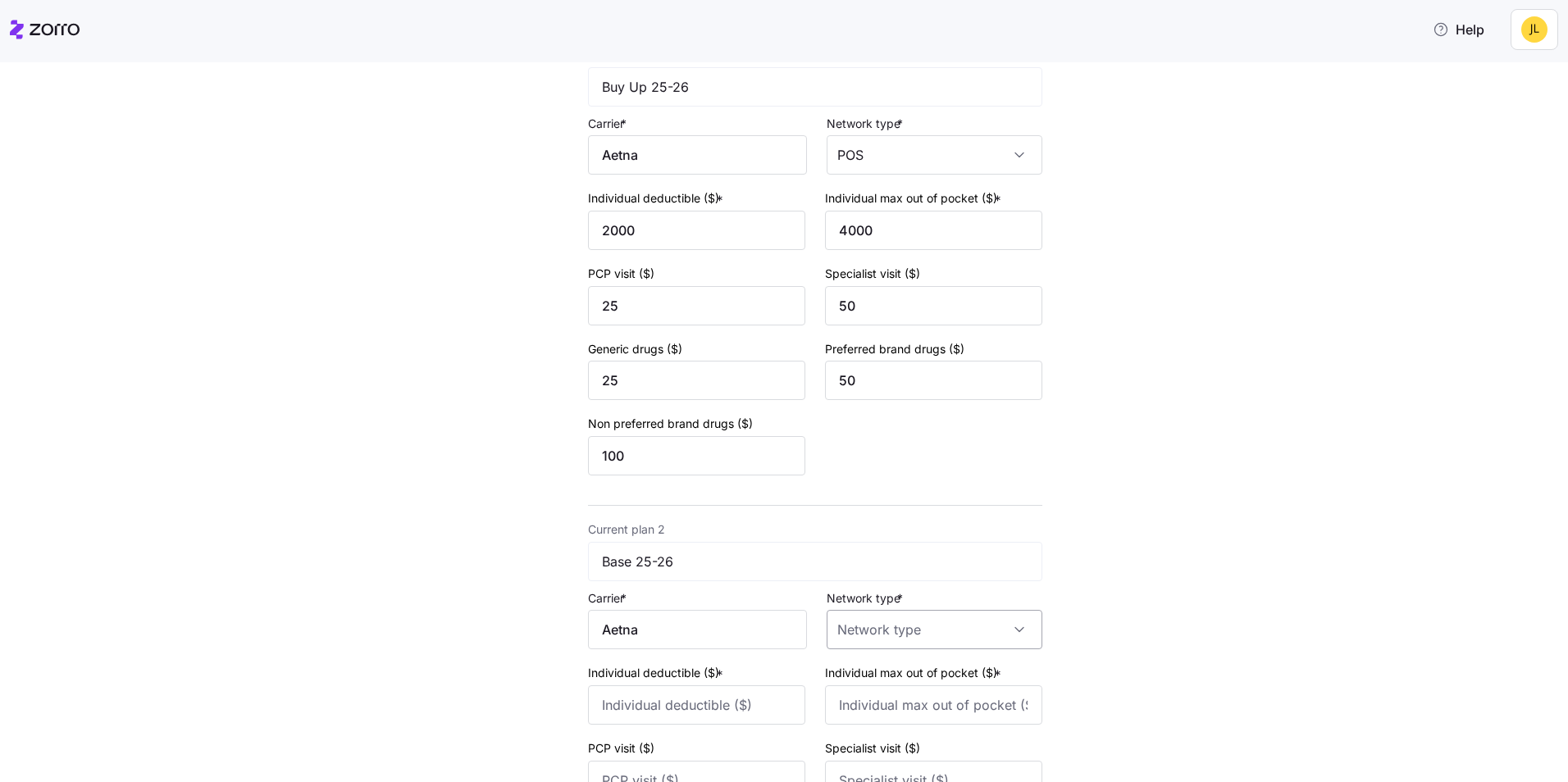
click at [915, 625] on input "Network type *" at bounding box center [935, 630] width 215 height 40
click at [882, 479] on div "POS" at bounding box center [928, 478] width 202 height 34
type input "POS"
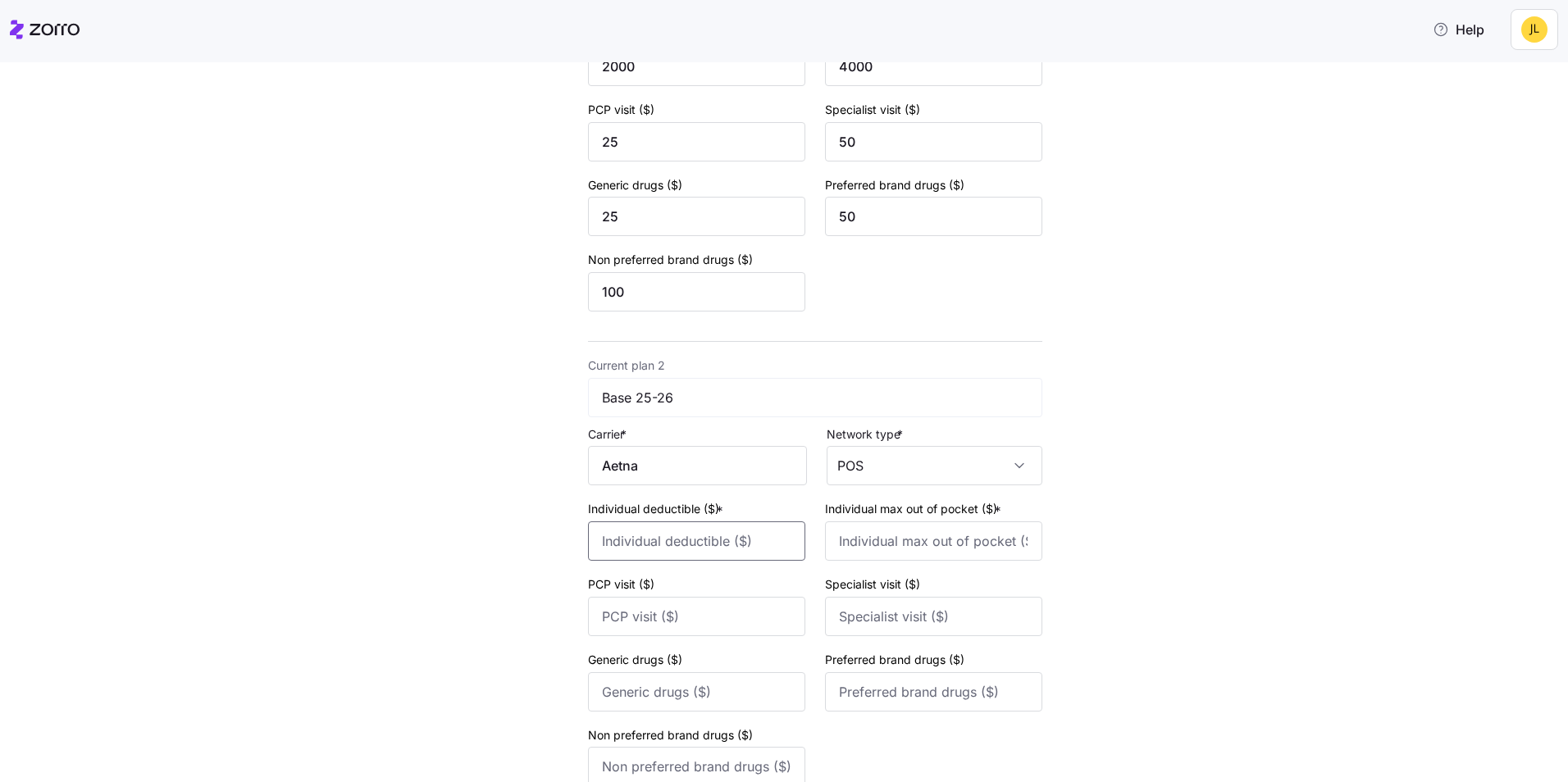
click at [725, 546] on input "Individual deductible ($) *" at bounding box center [697, 542] width 217 height 40
type input "3500"
type input "7000"
type input "30"
type input "60"
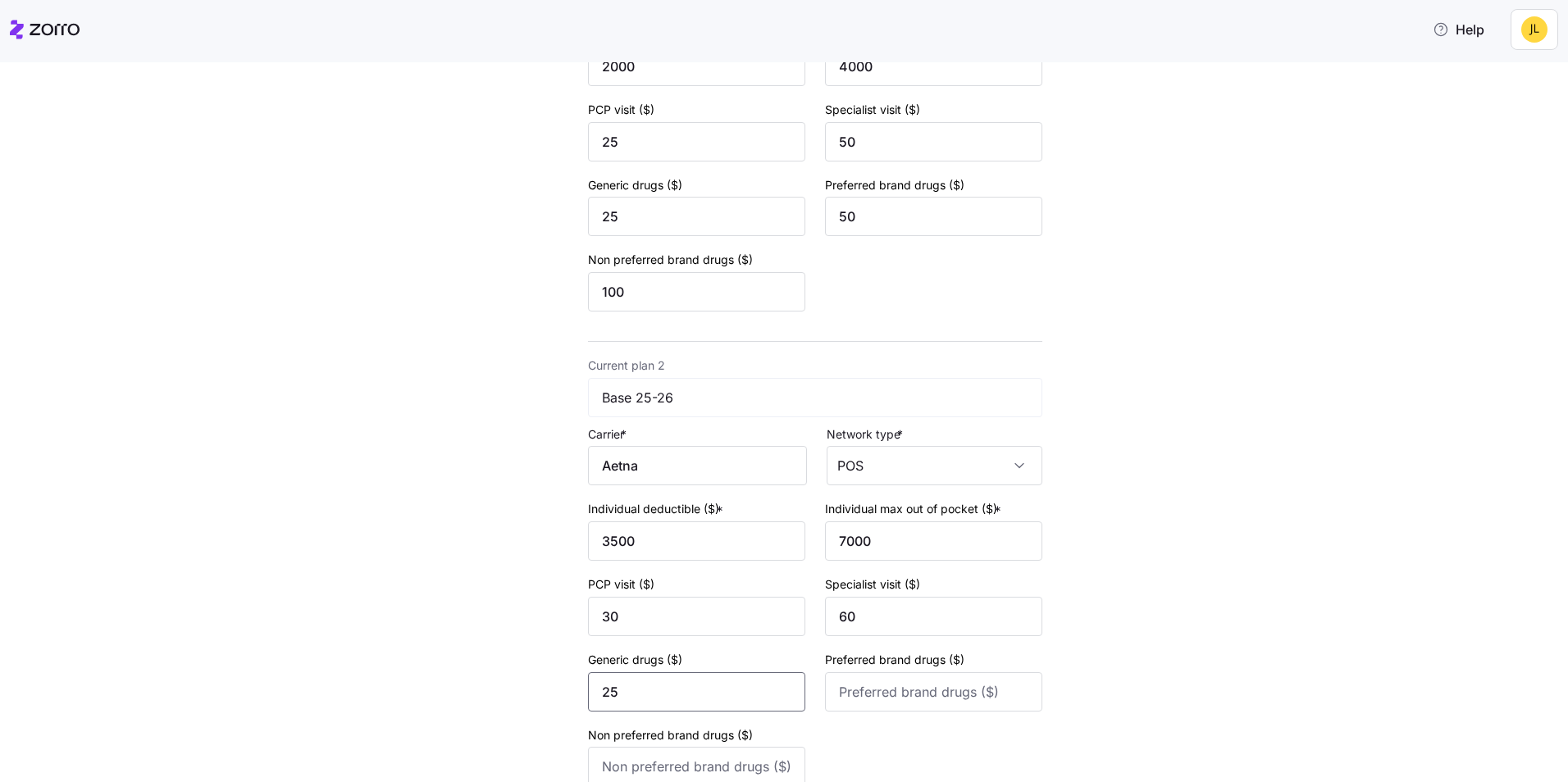
type input "25"
type input "50"
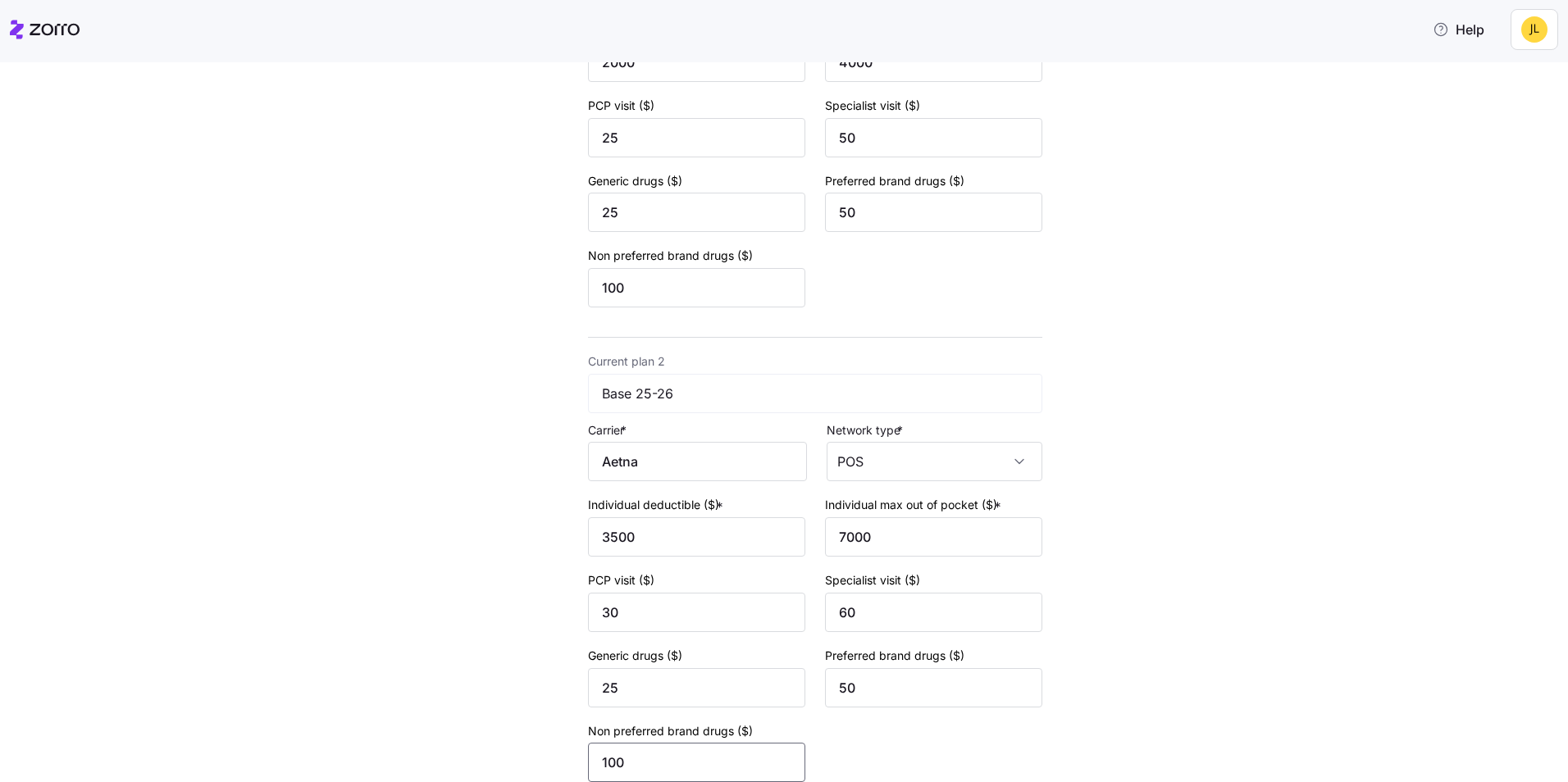
type input "100"
click at [1206, 623] on div "New quote 2 3 4 Add current plan details Current plan 1 Buy Up 25-26 Carrier * …" at bounding box center [795, 330] width 1500 height 1148
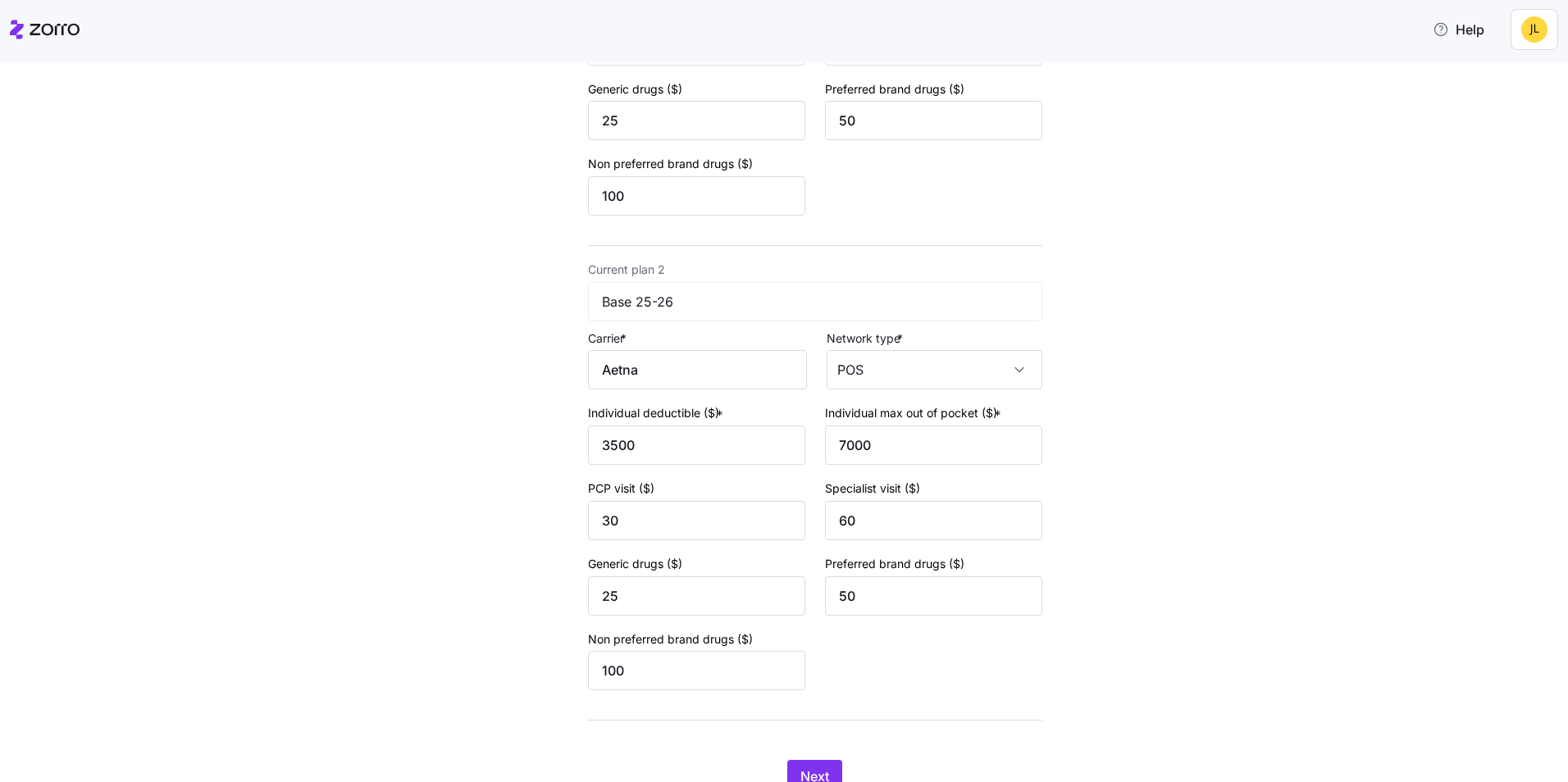
scroll to position [493, 0]
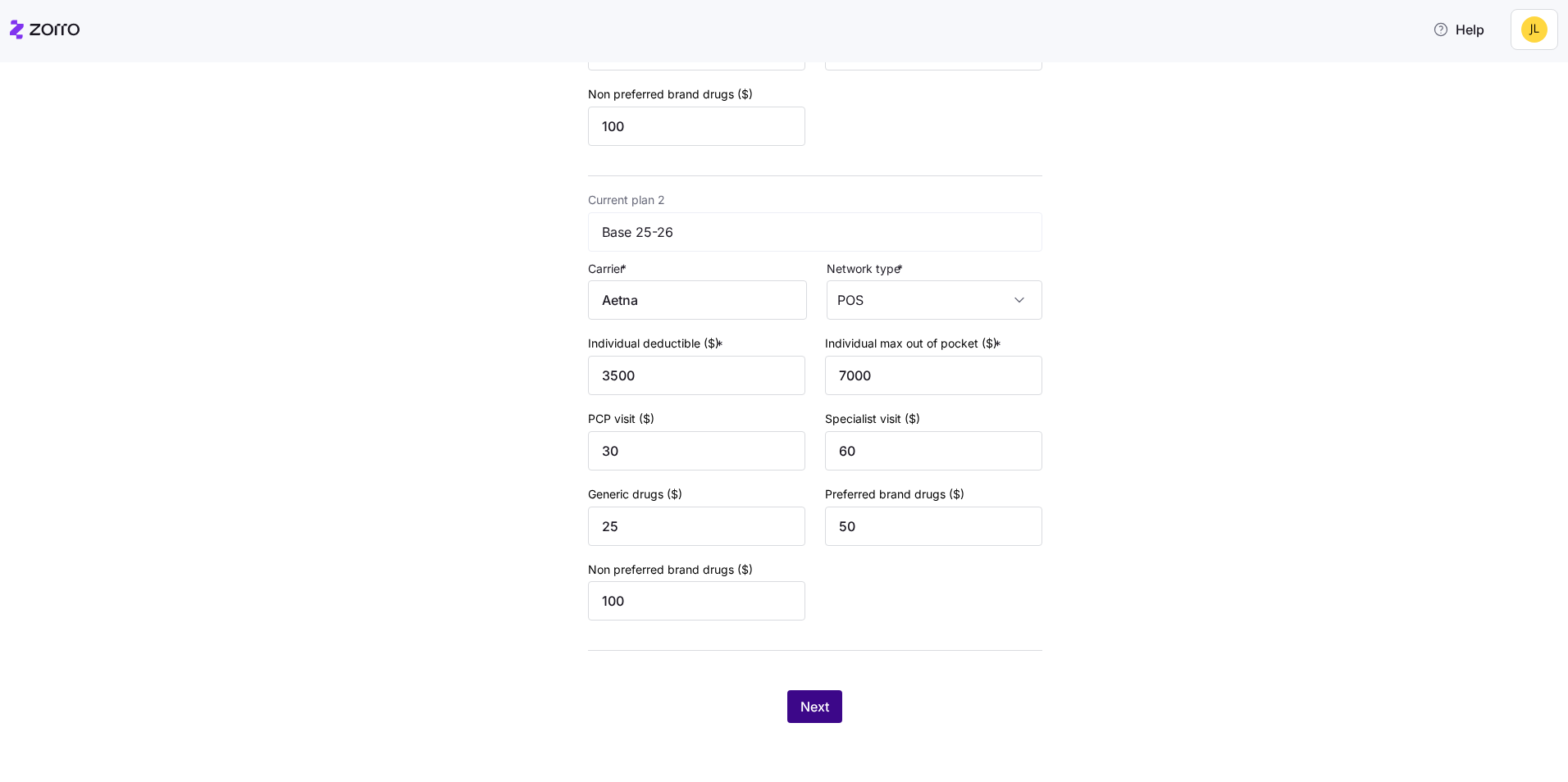
click at [818, 712] on span "Next" at bounding box center [814, 706] width 28 height 20
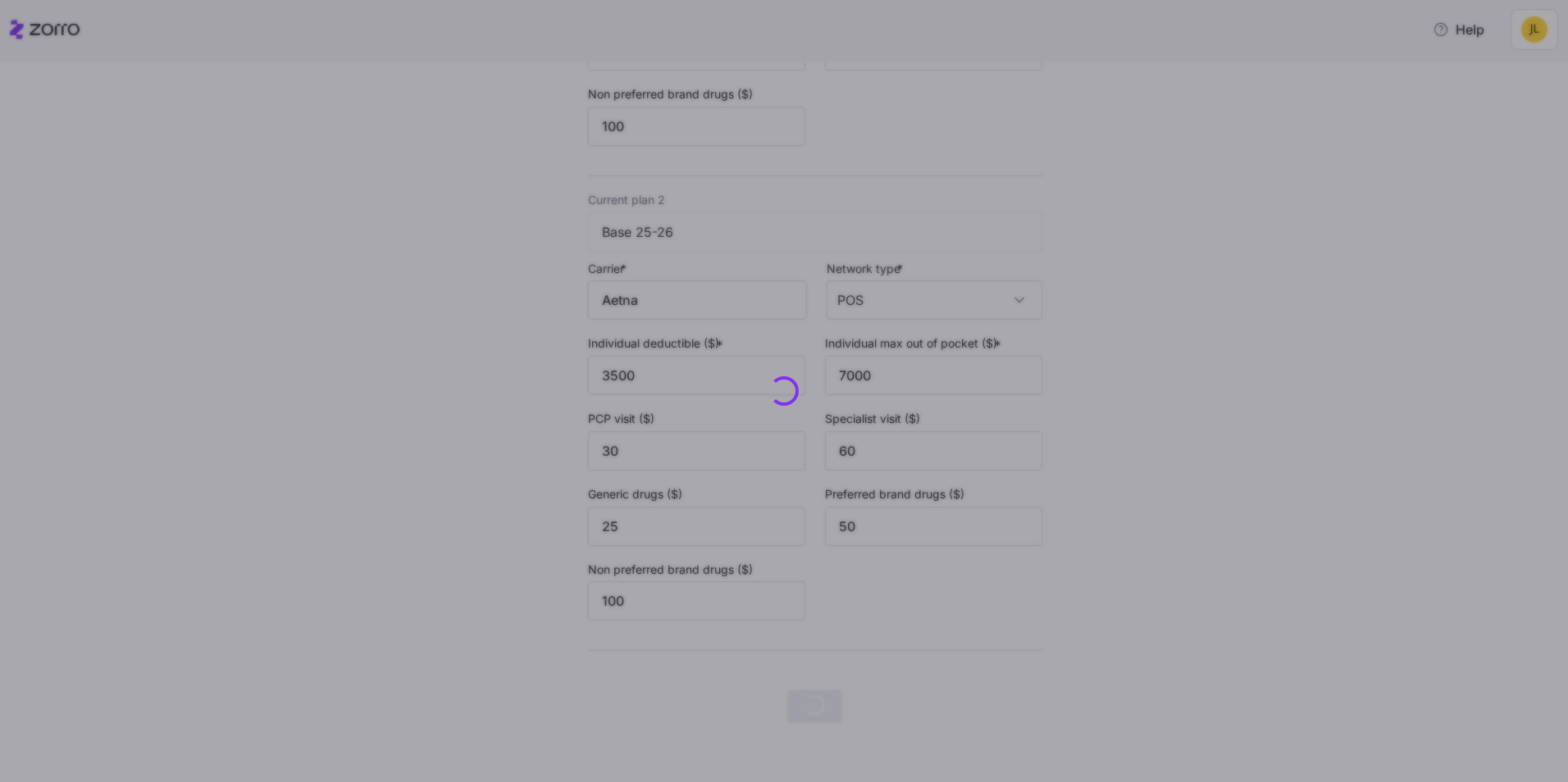
scroll to position [0, 0]
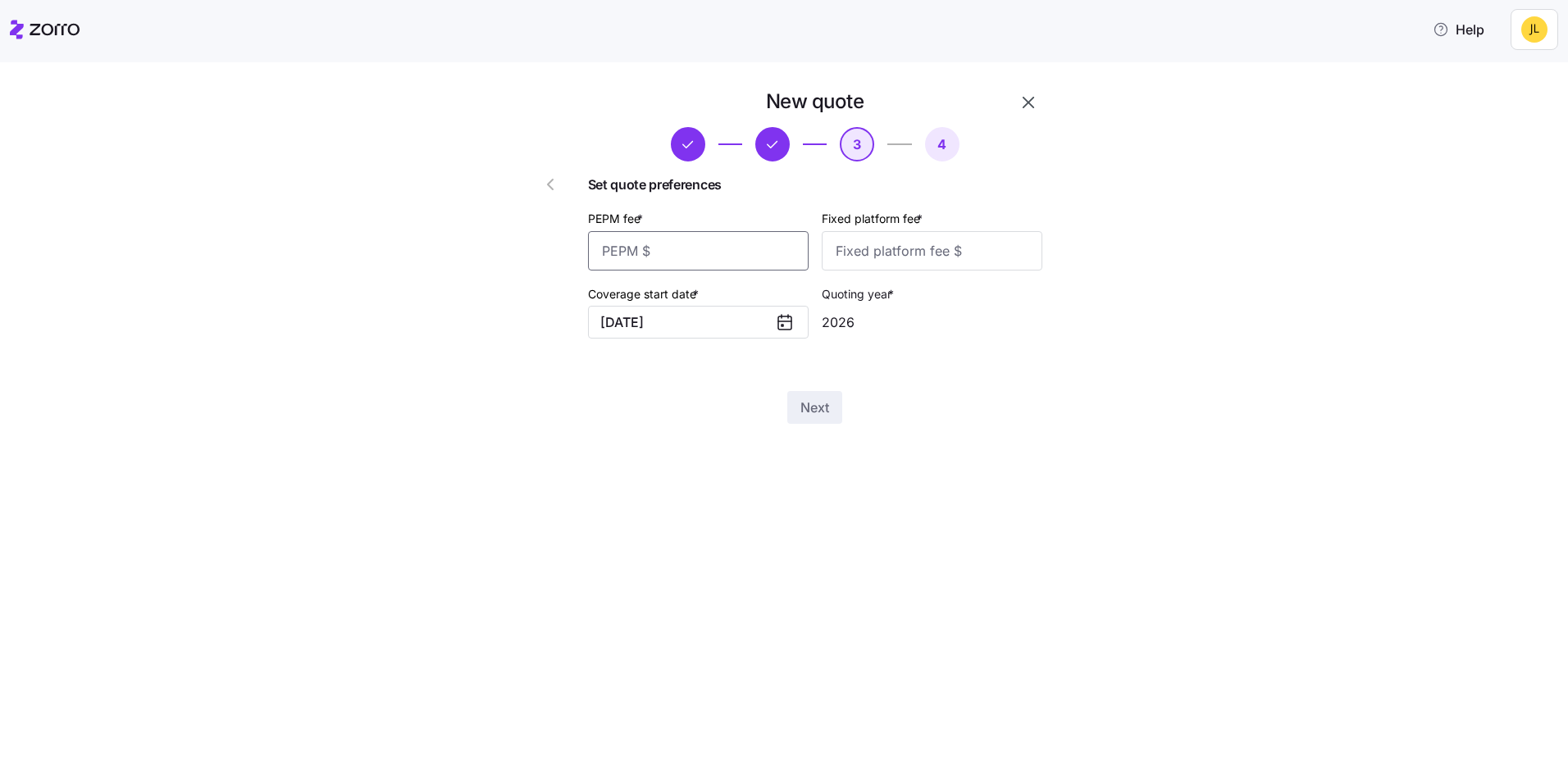
click at [686, 254] on input "PEPM fee *" at bounding box center [699, 251] width 221 height 40
click at [697, 259] on input "PEPM fee *" at bounding box center [699, 251] width 221 height 40
type input "51"
type input "100"
click at [807, 398] on button "Next" at bounding box center [815, 407] width 55 height 33
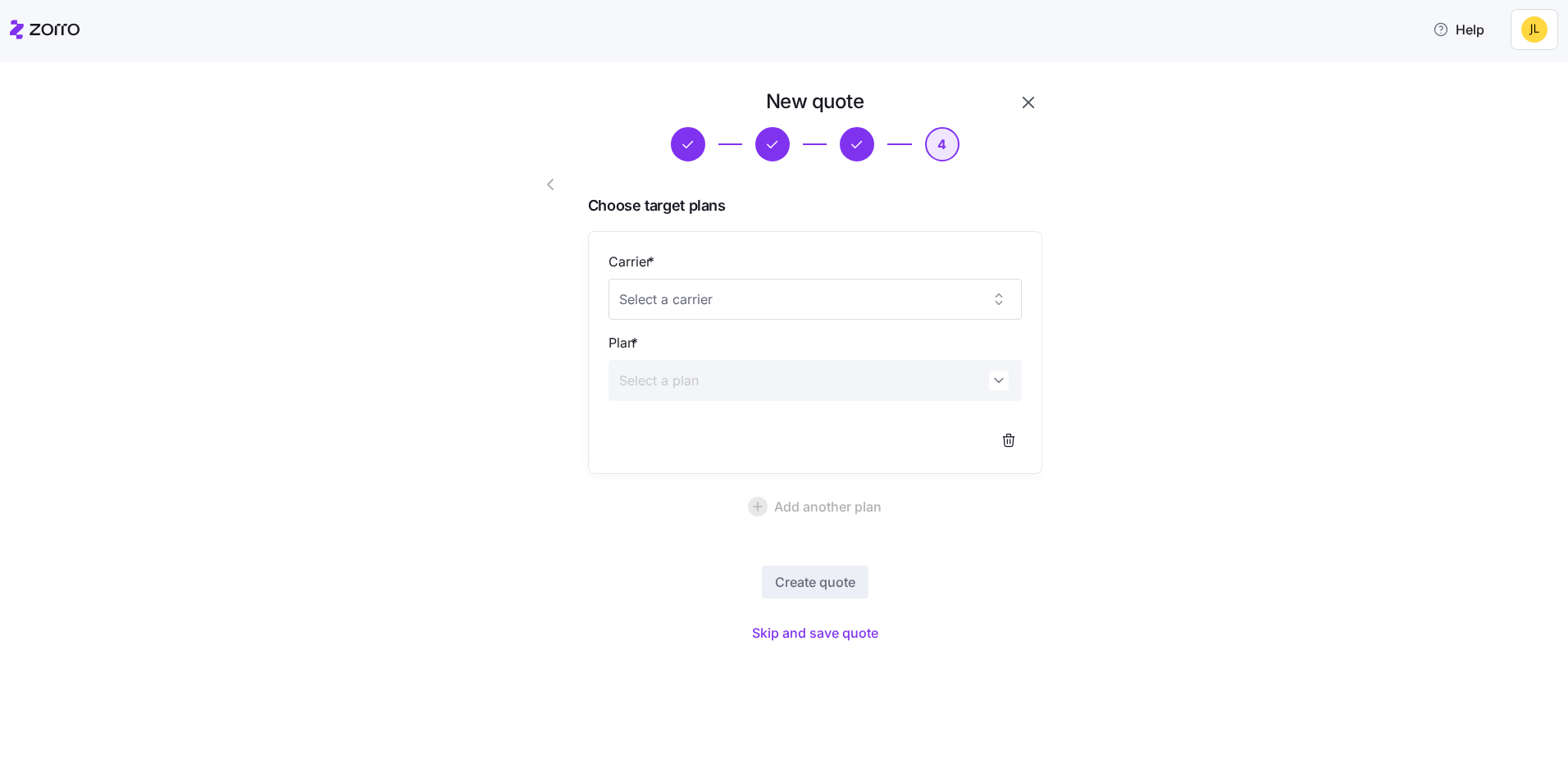
click at [834, 649] on div "New quote 4 Choose target plans Carrier * Plan * Add another plan Create quote …" at bounding box center [795, 378] width 574 height 579
click at [836, 638] on span "Skip and save quote" at bounding box center [815, 633] width 127 height 20
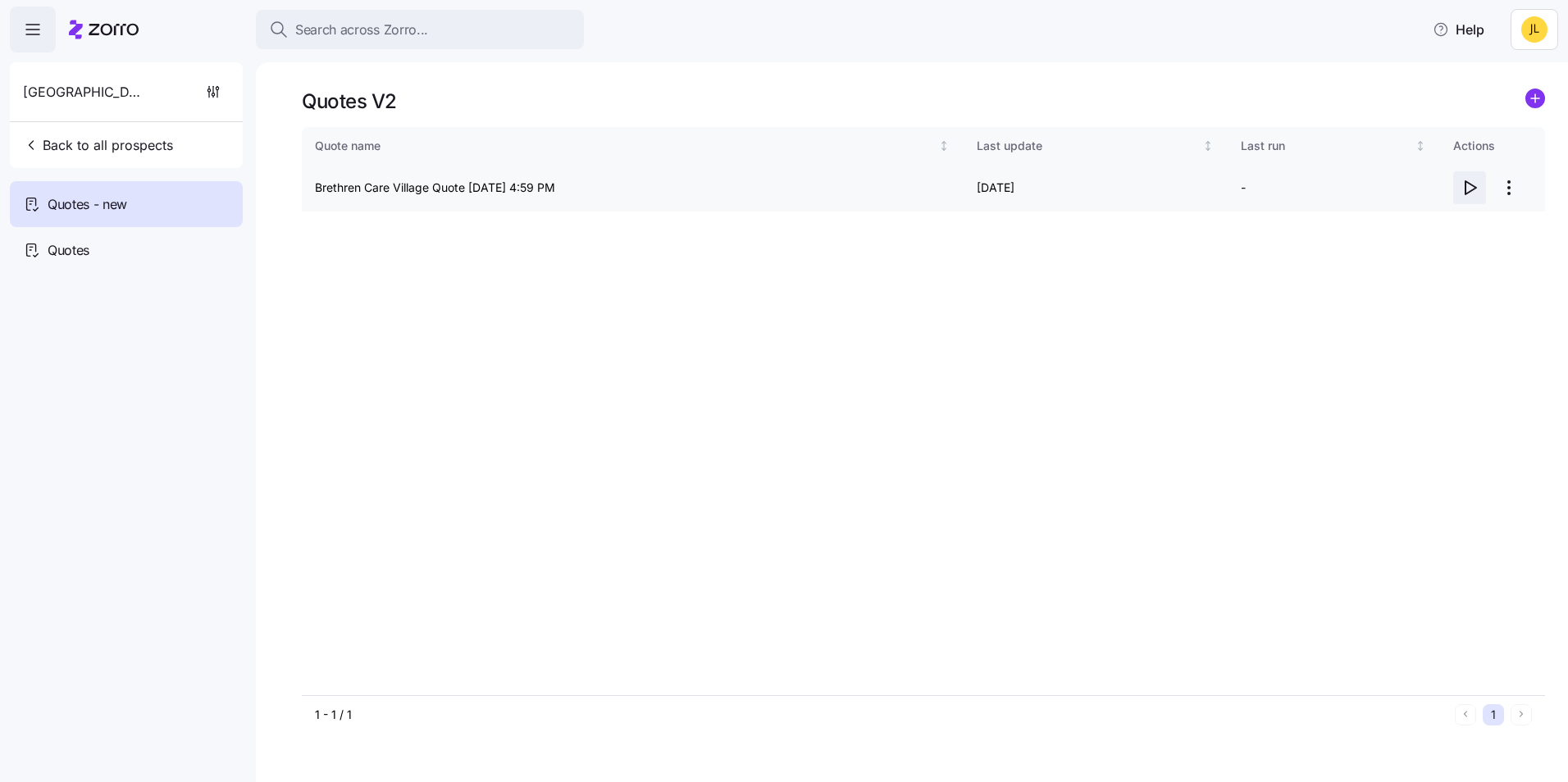
click at [1468, 183] on icon "button" at bounding box center [1470, 188] width 20 height 20
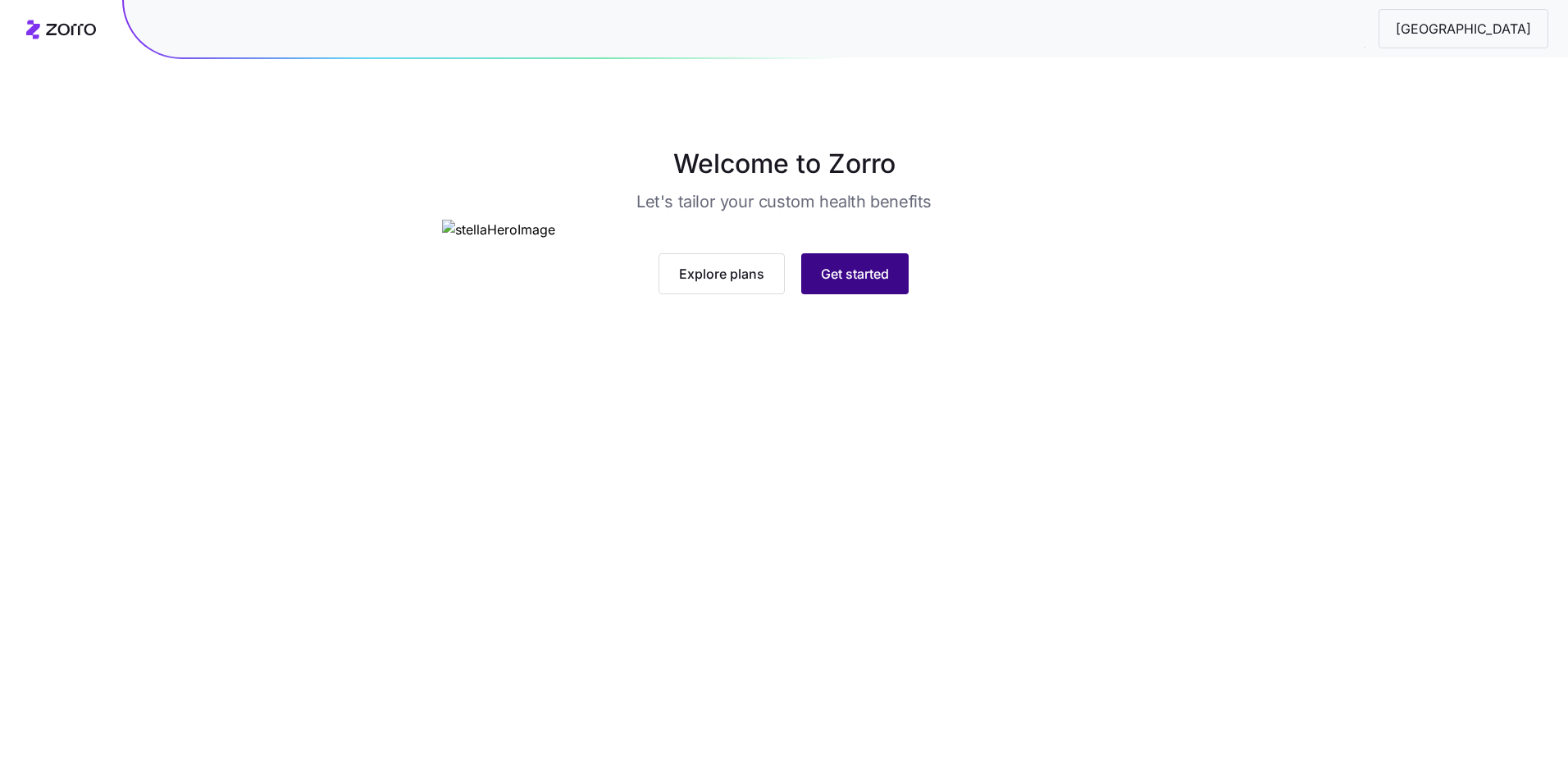
click at [859, 283] on span "Get started" at bounding box center [855, 274] width 68 height 20
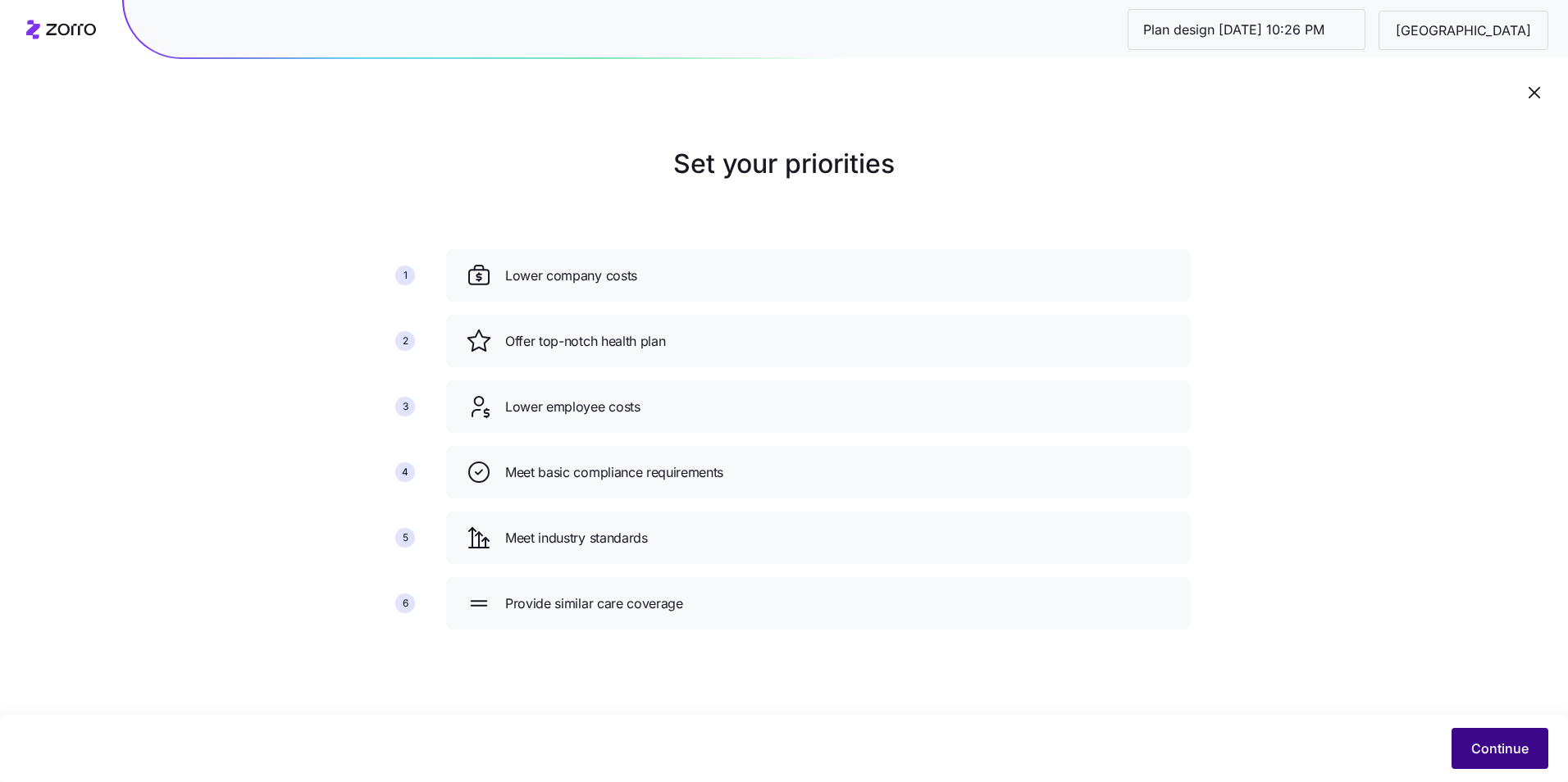
click at [1484, 746] on span "Continue" at bounding box center [1500, 748] width 58 height 20
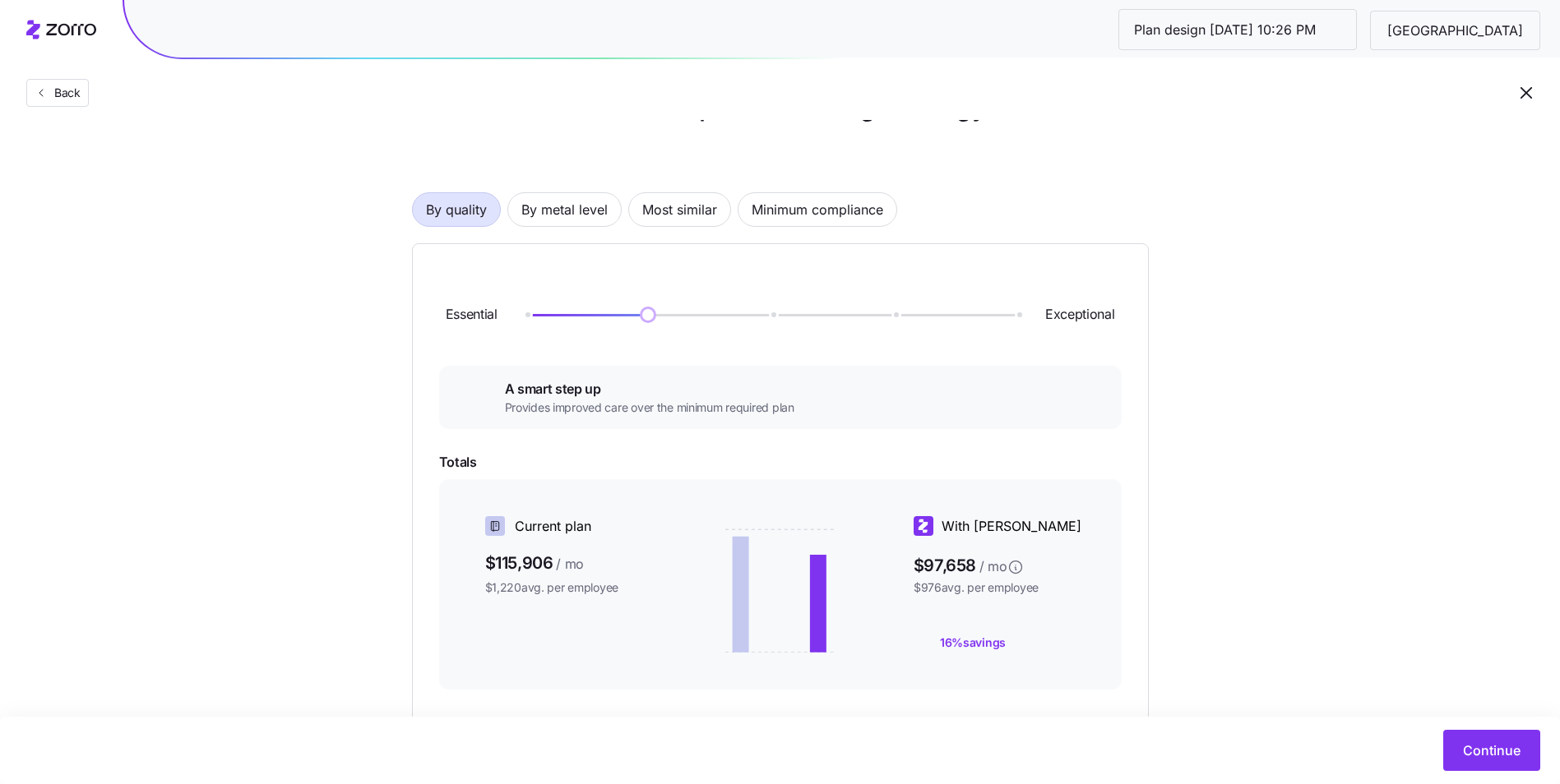
scroll to position [82, 0]
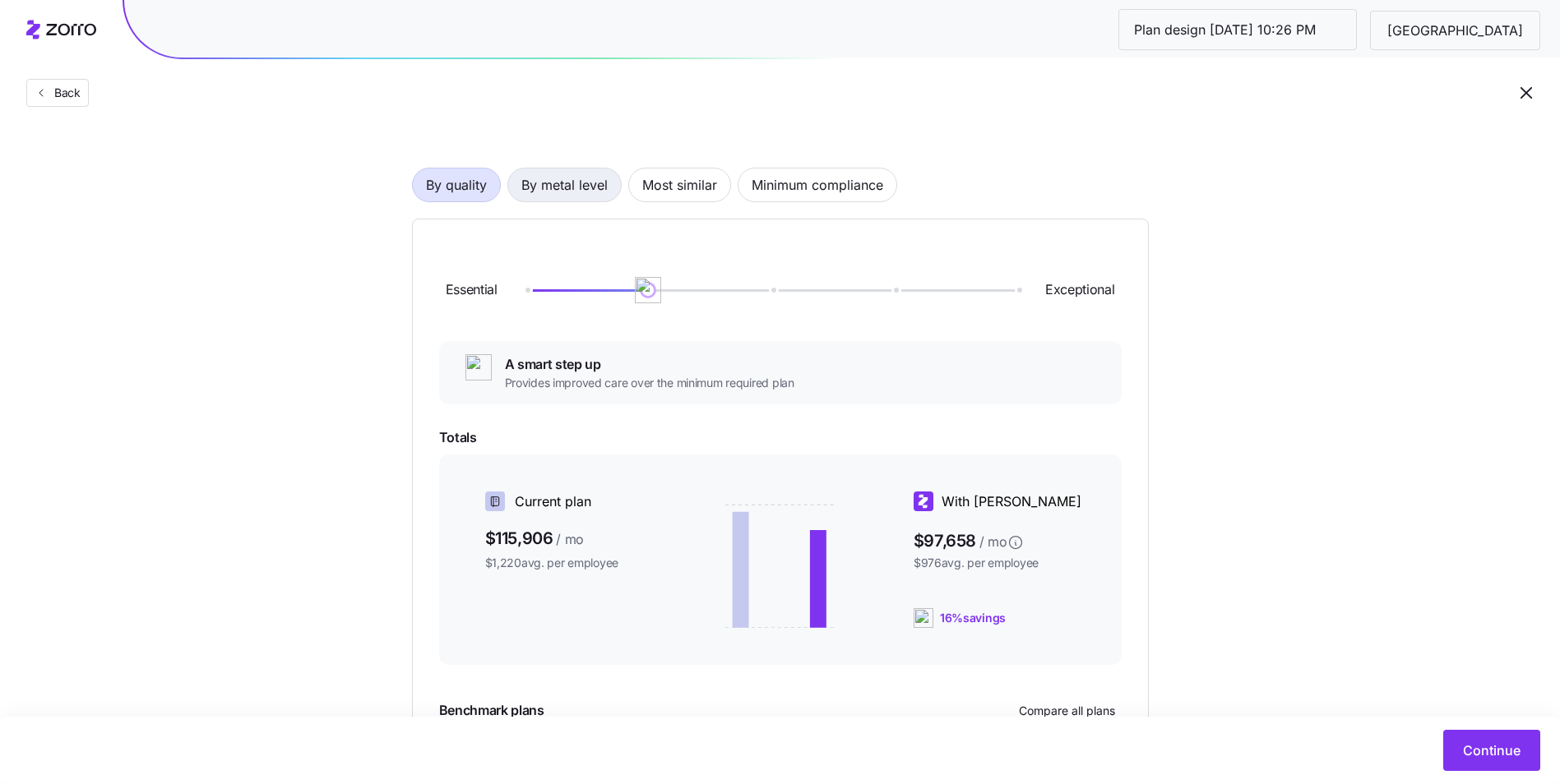
click at [593, 192] on span "By metal level" at bounding box center [565, 185] width 86 height 33
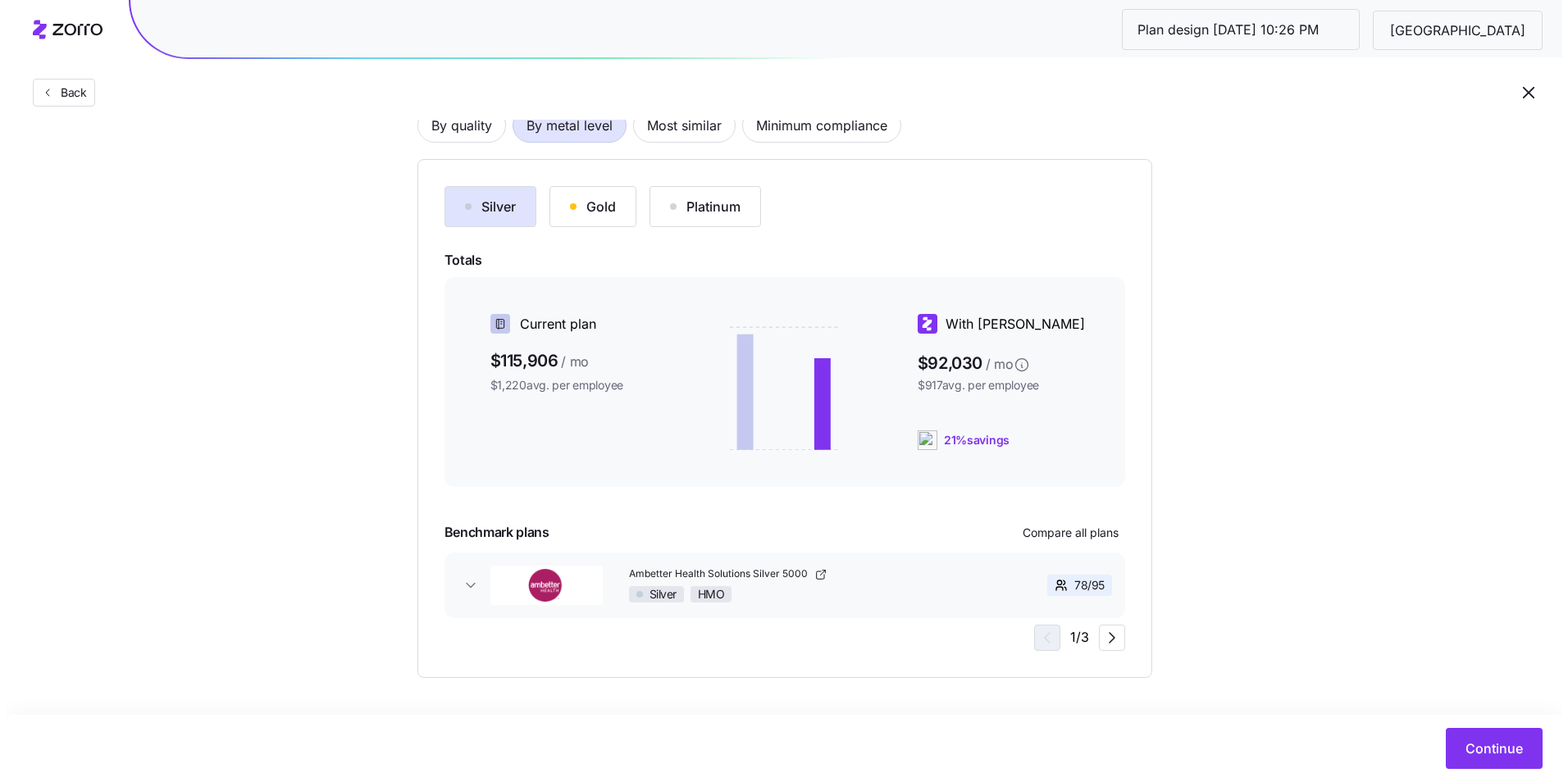
scroll to position [142, 0]
click at [1461, 751] on span "Continue" at bounding box center [1488, 748] width 58 height 20
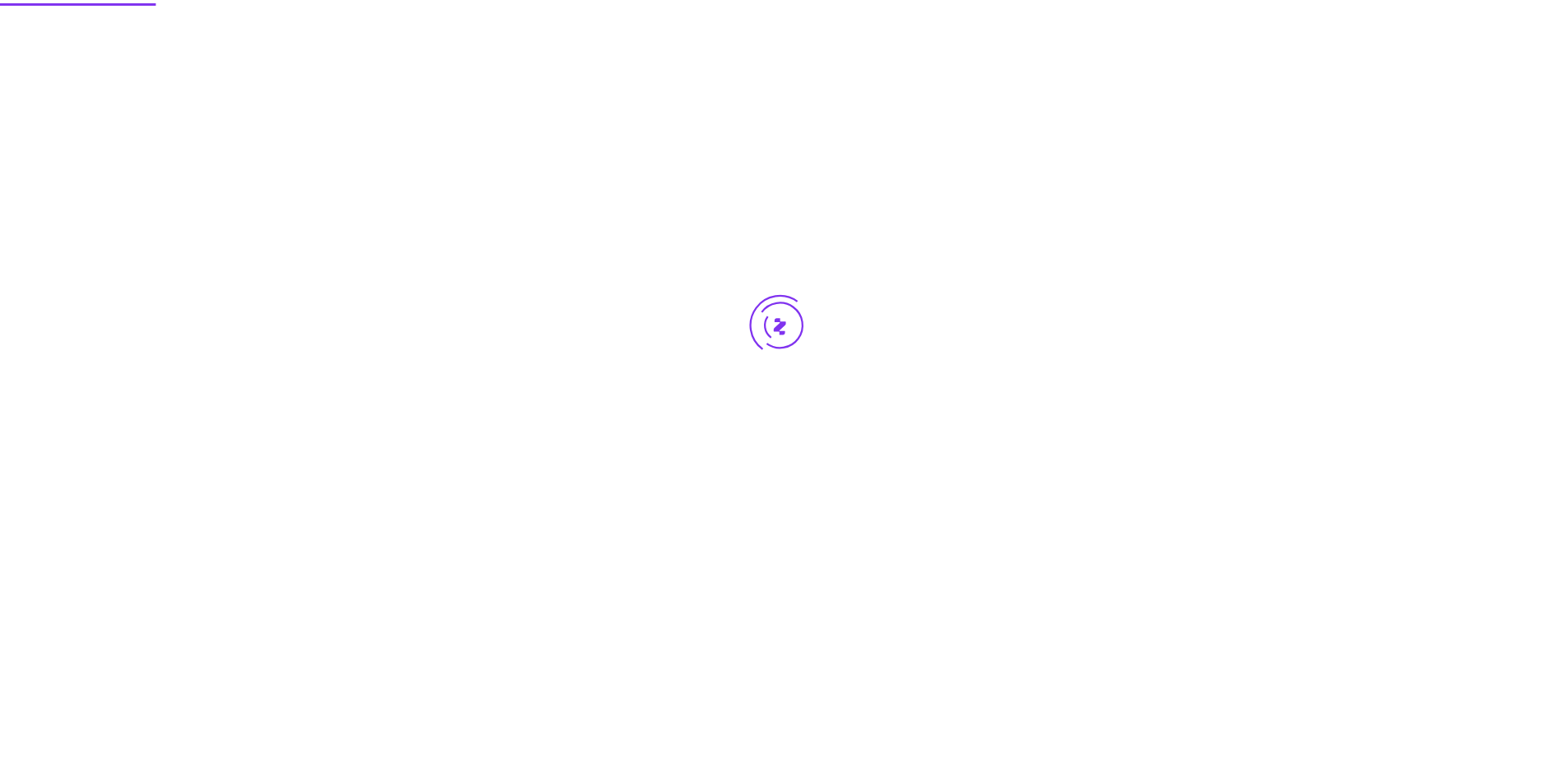
scroll to position [0, 0]
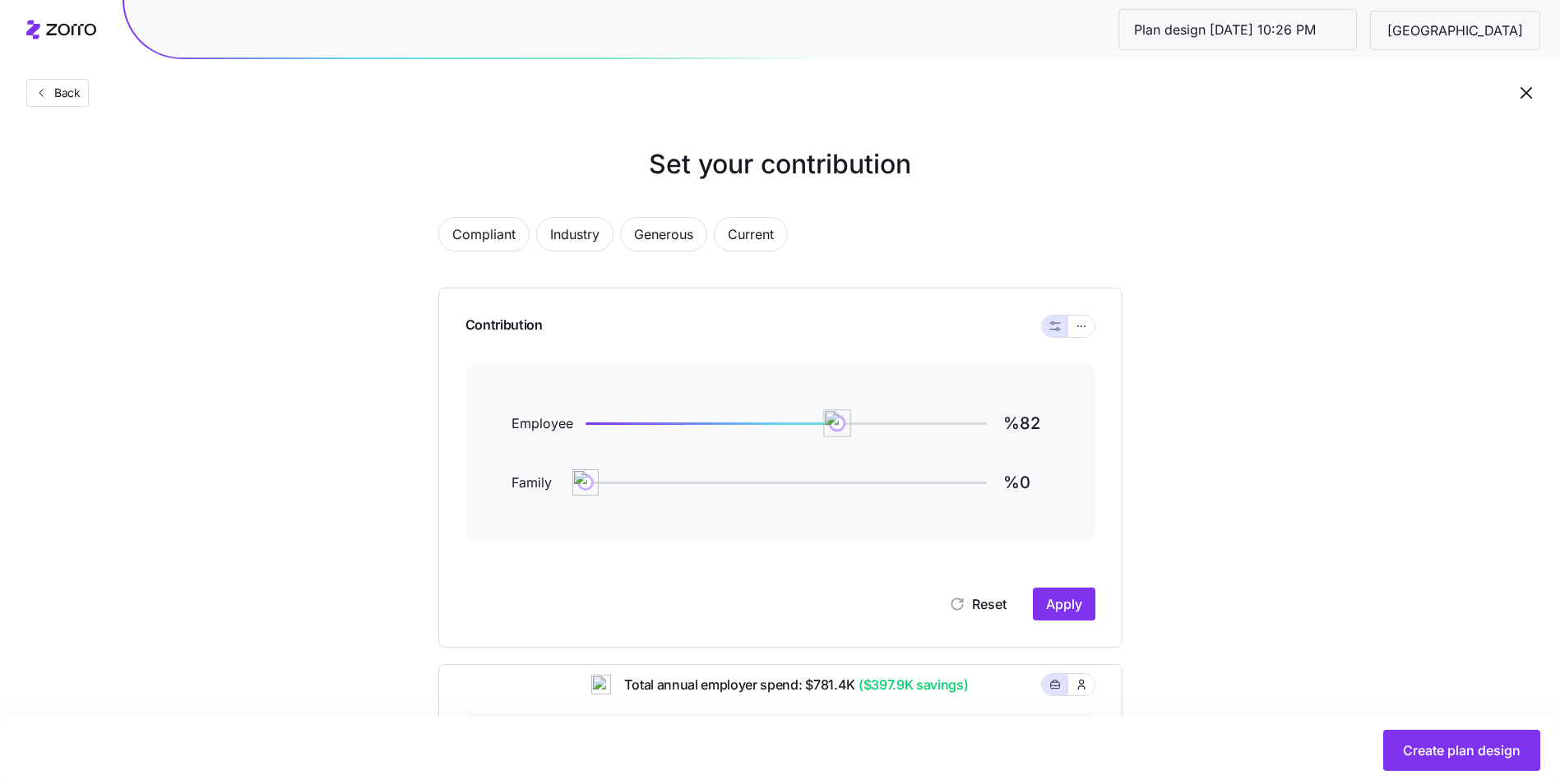
type input "%81"
drag, startPoint x: 904, startPoint y: 426, endPoint x: 801, endPoint y: 425, distance: 103.0
click at [801, 425] on img at bounding box center [802, 423] width 28 height 28
click at [1095, 323] on div "Contribution Employee %81 Family %0 Reset Apply" at bounding box center [780, 467] width 684 height 360
click at [1086, 327] on icon "button" at bounding box center [1081, 326] width 11 height 20
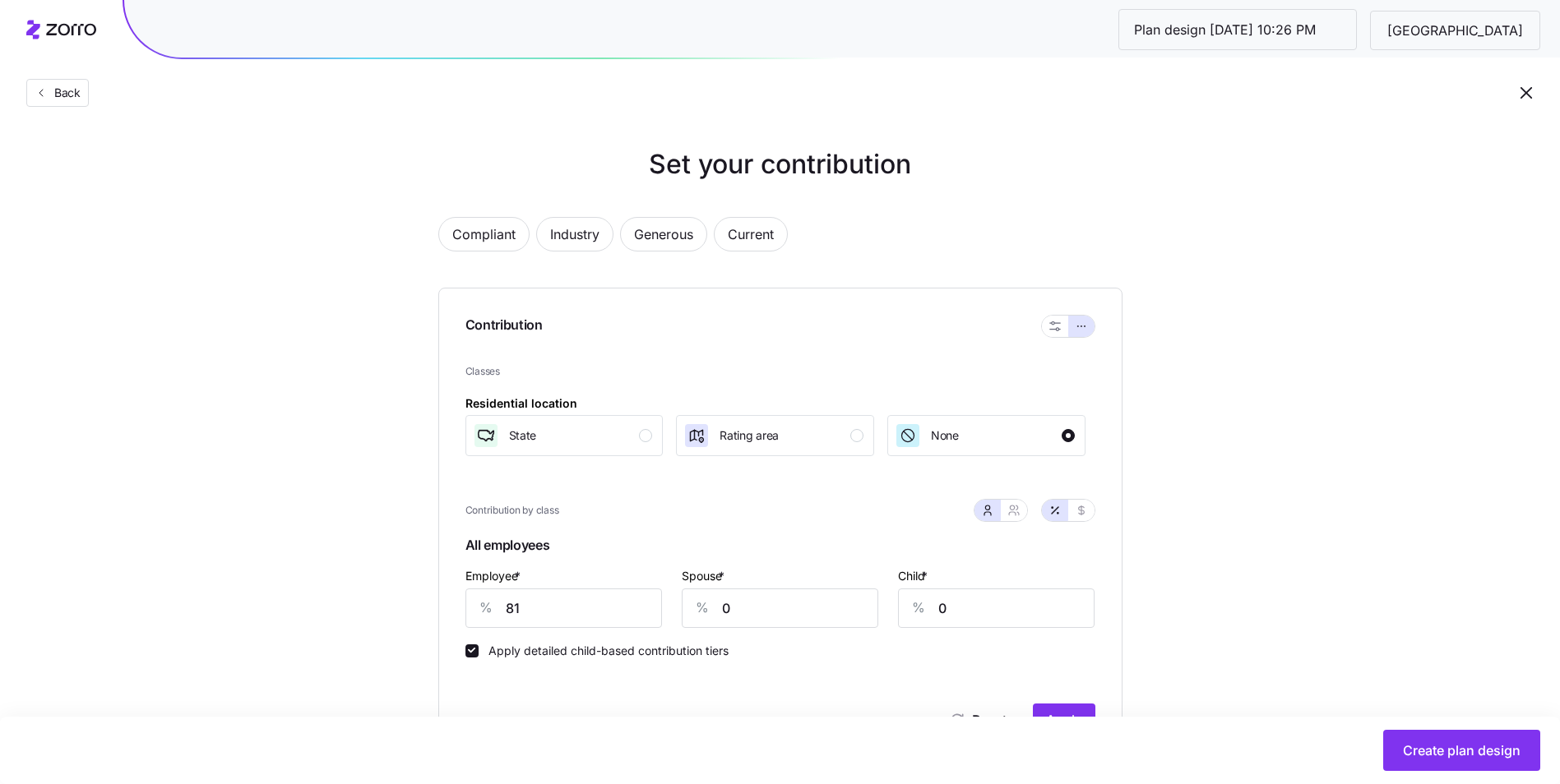
scroll to position [82, 0]
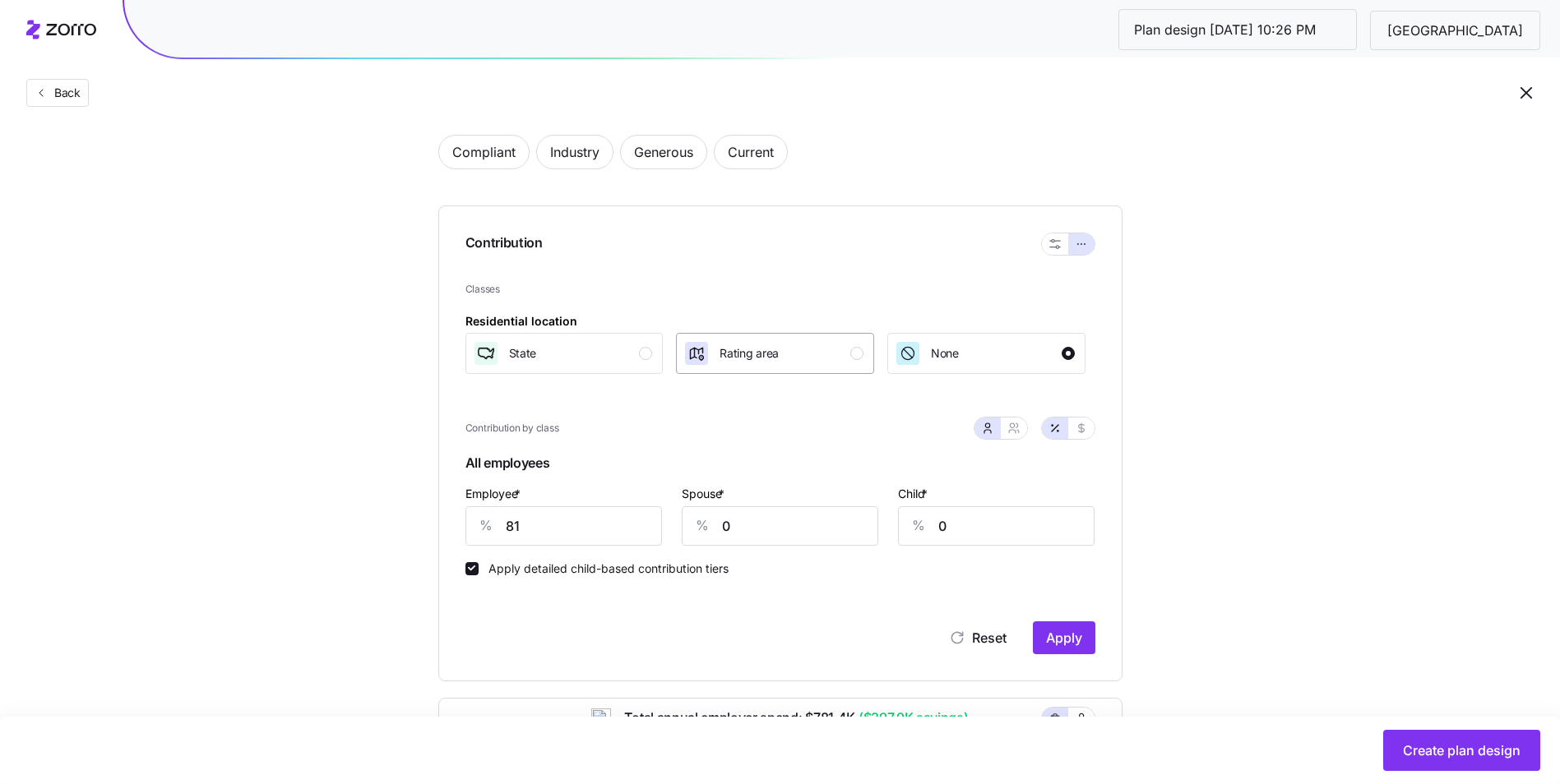
click at [729, 358] on span "Rating area" at bounding box center [749, 353] width 60 height 16
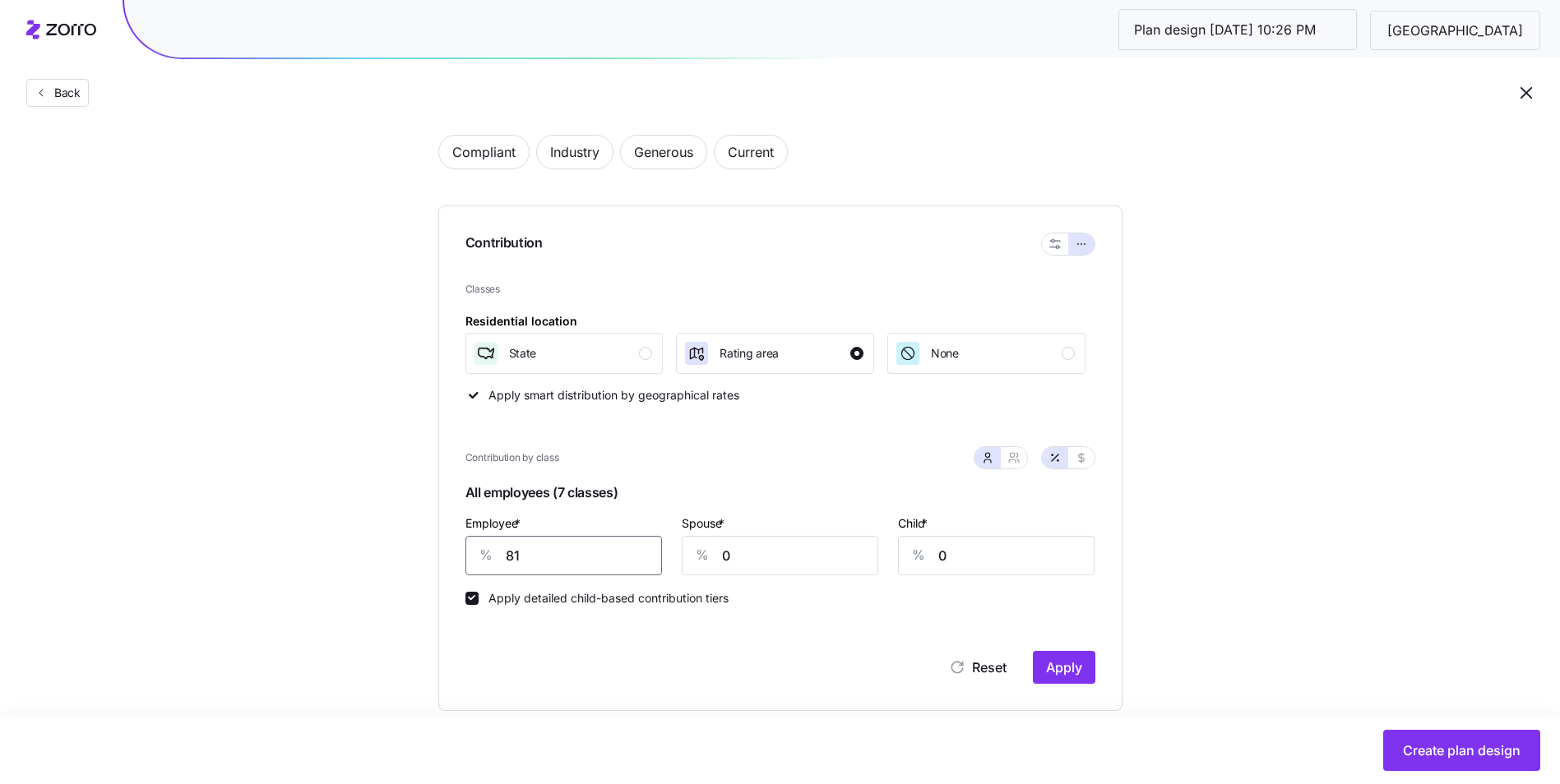
drag, startPoint x: 528, startPoint y: 553, endPoint x: 566, endPoint y: 556, distance: 38.1
click at [483, 553] on div "% 81" at bounding box center [564, 556] width 197 height 40
type input "90"
type input "60"
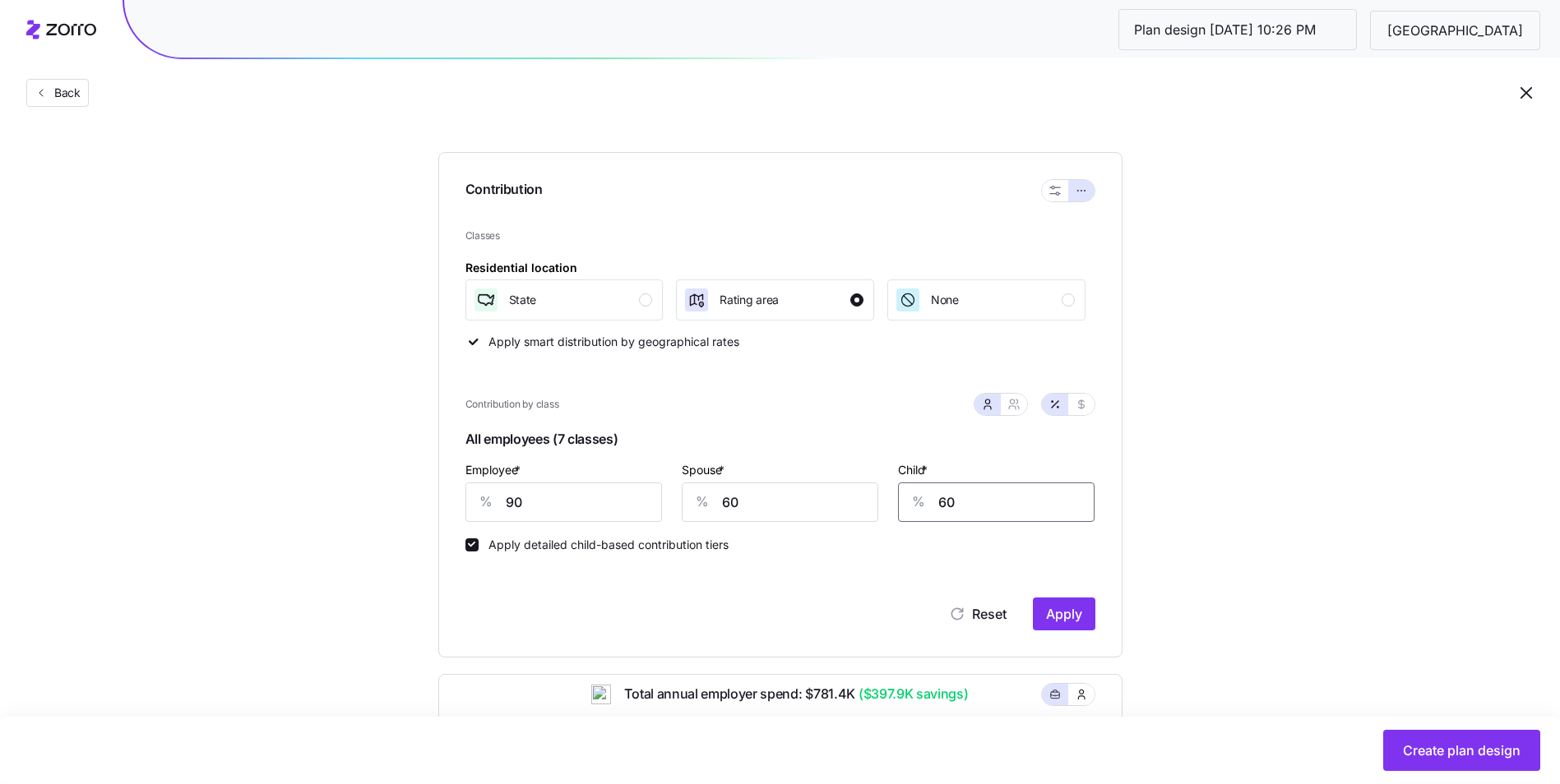
scroll to position [164, 0]
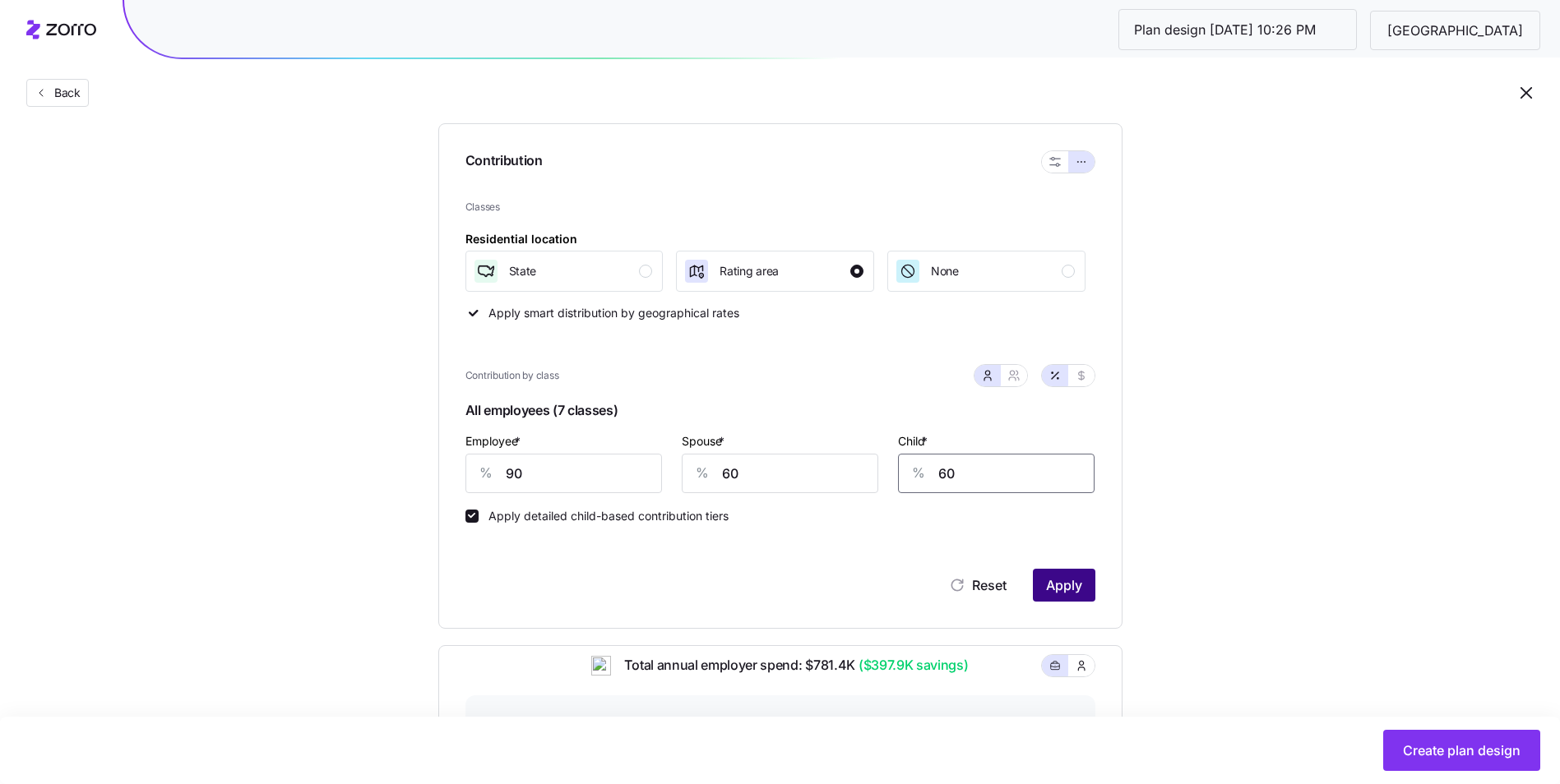
type input "60"
click at [1058, 589] on span "Apply" at bounding box center [1064, 585] width 36 height 20
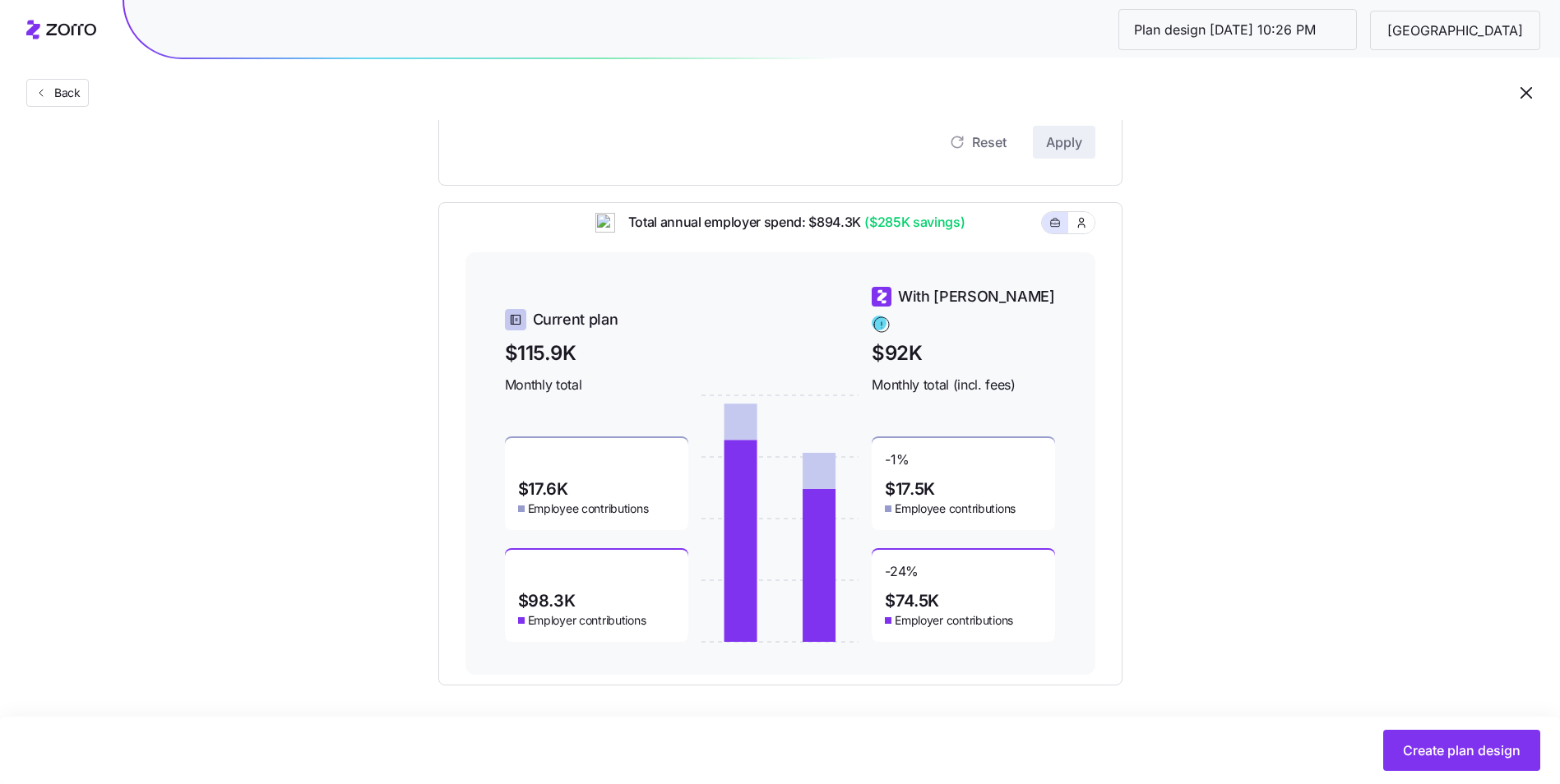
scroll to position [614, 0]
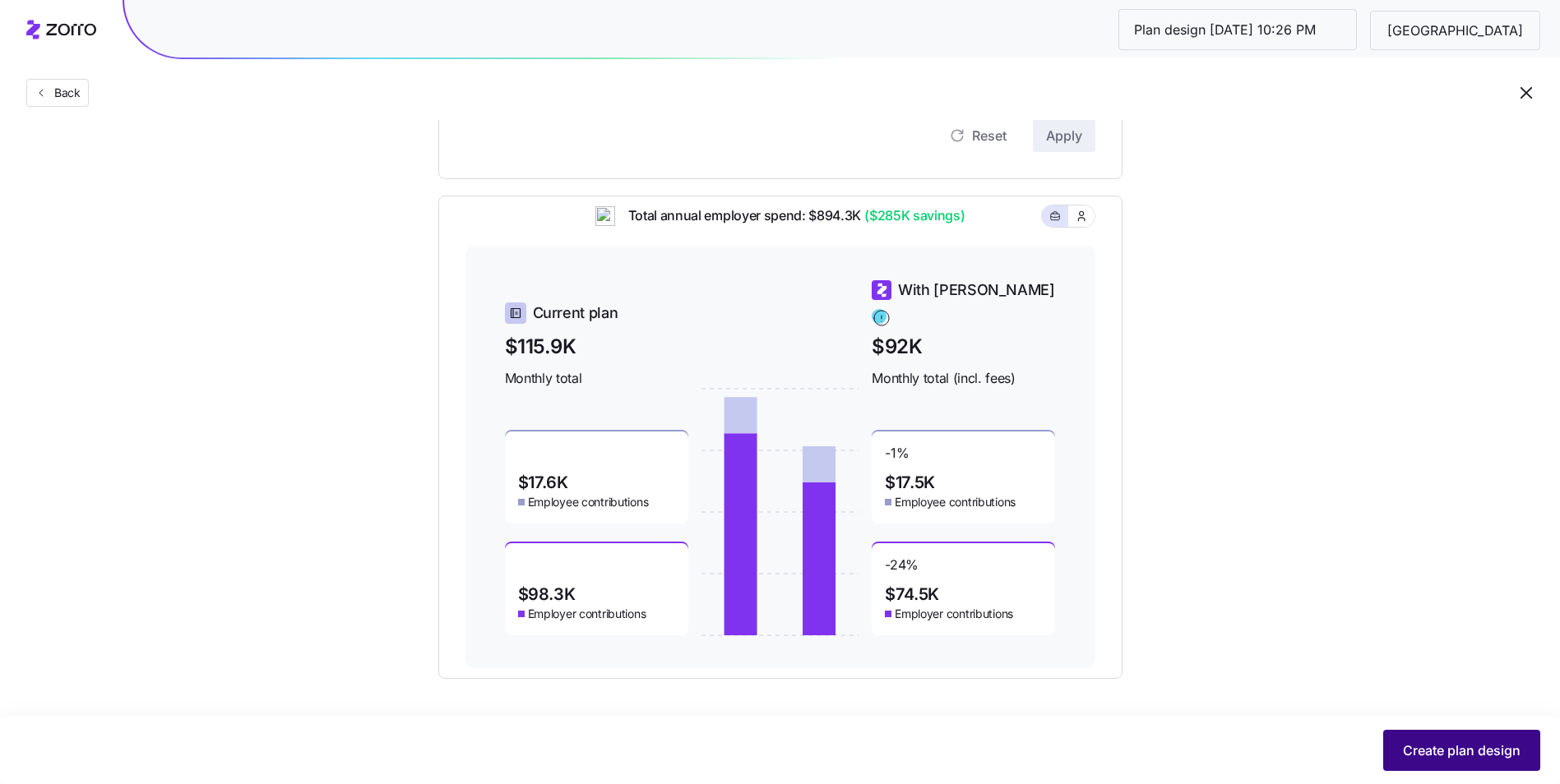
click at [1473, 741] on button "Create plan design" at bounding box center [1462, 750] width 157 height 41
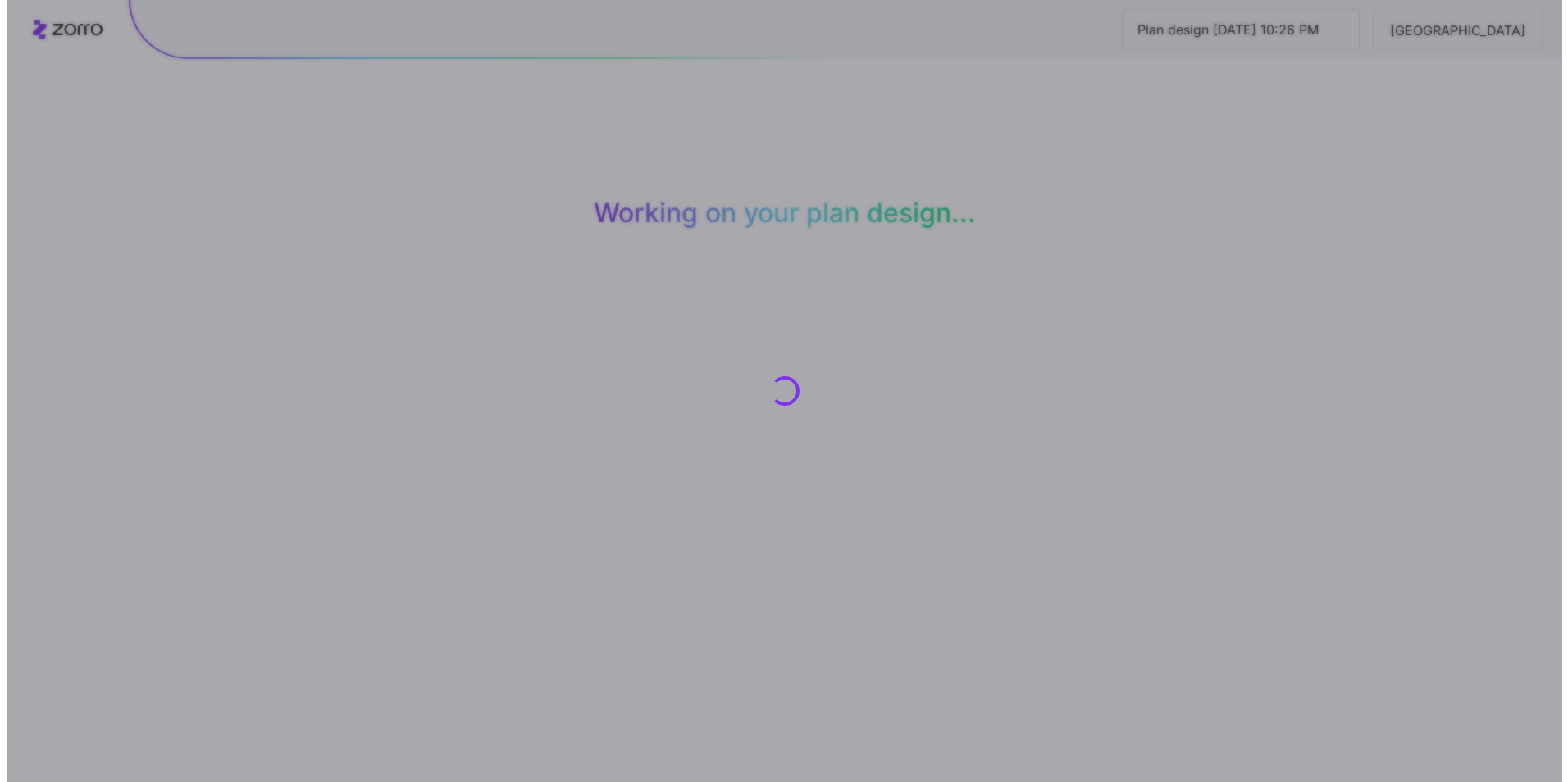
scroll to position [0, 0]
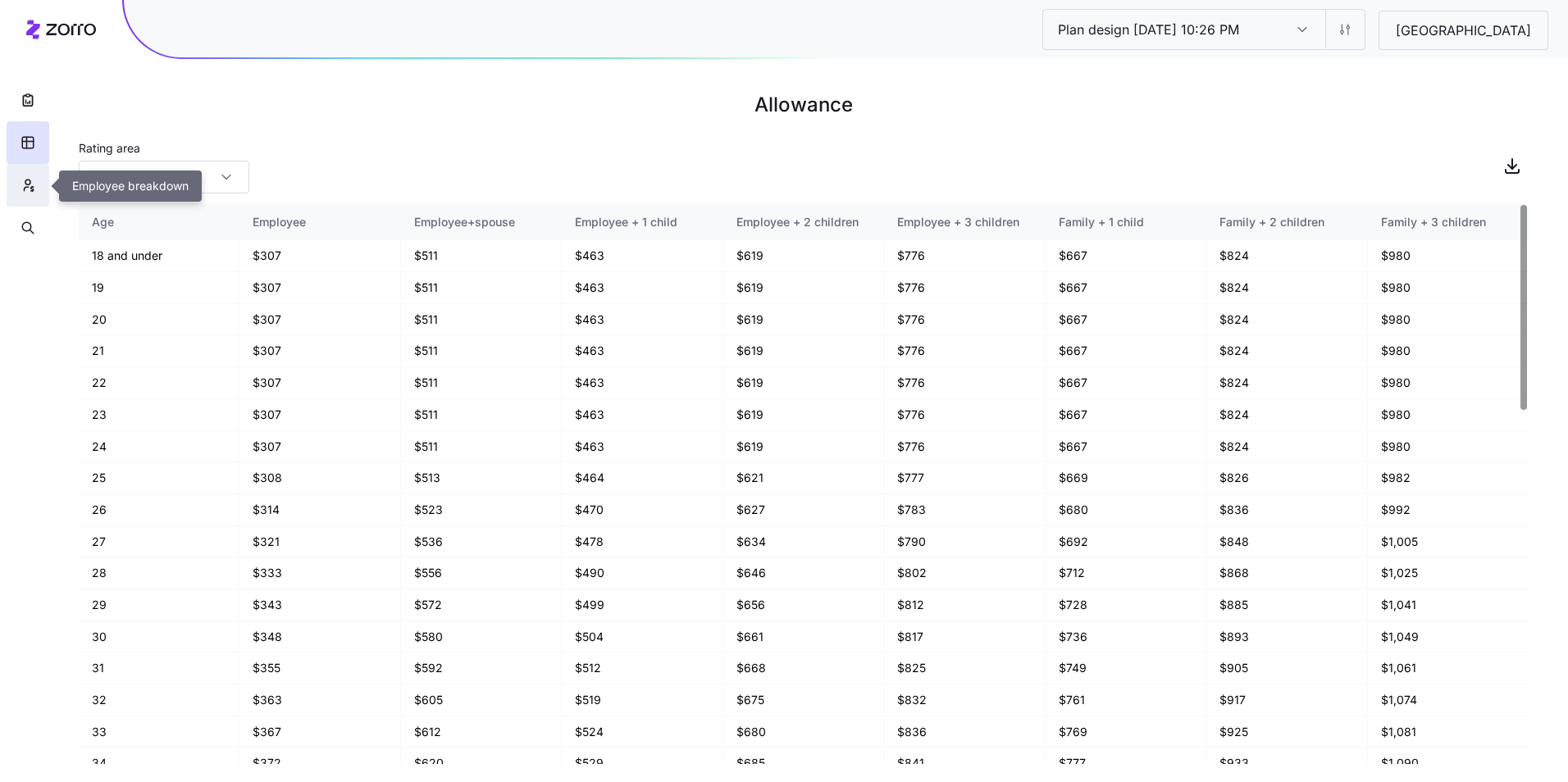
click at [34, 180] on icon "button" at bounding box center [28, 185] width 15 height 16
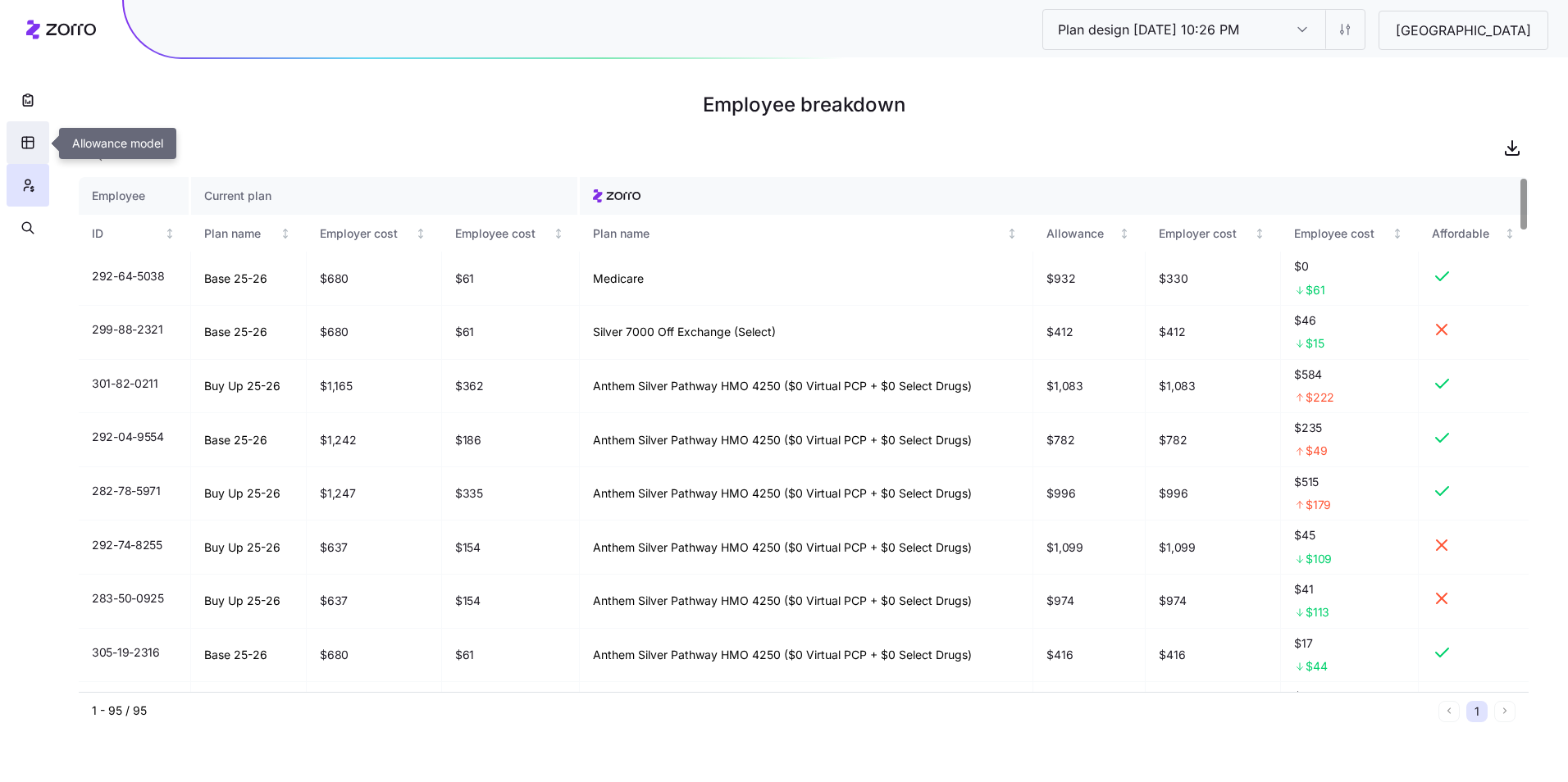
click at [39, 142] on button "button" at bounding box center [28, 143] width 43 height 43
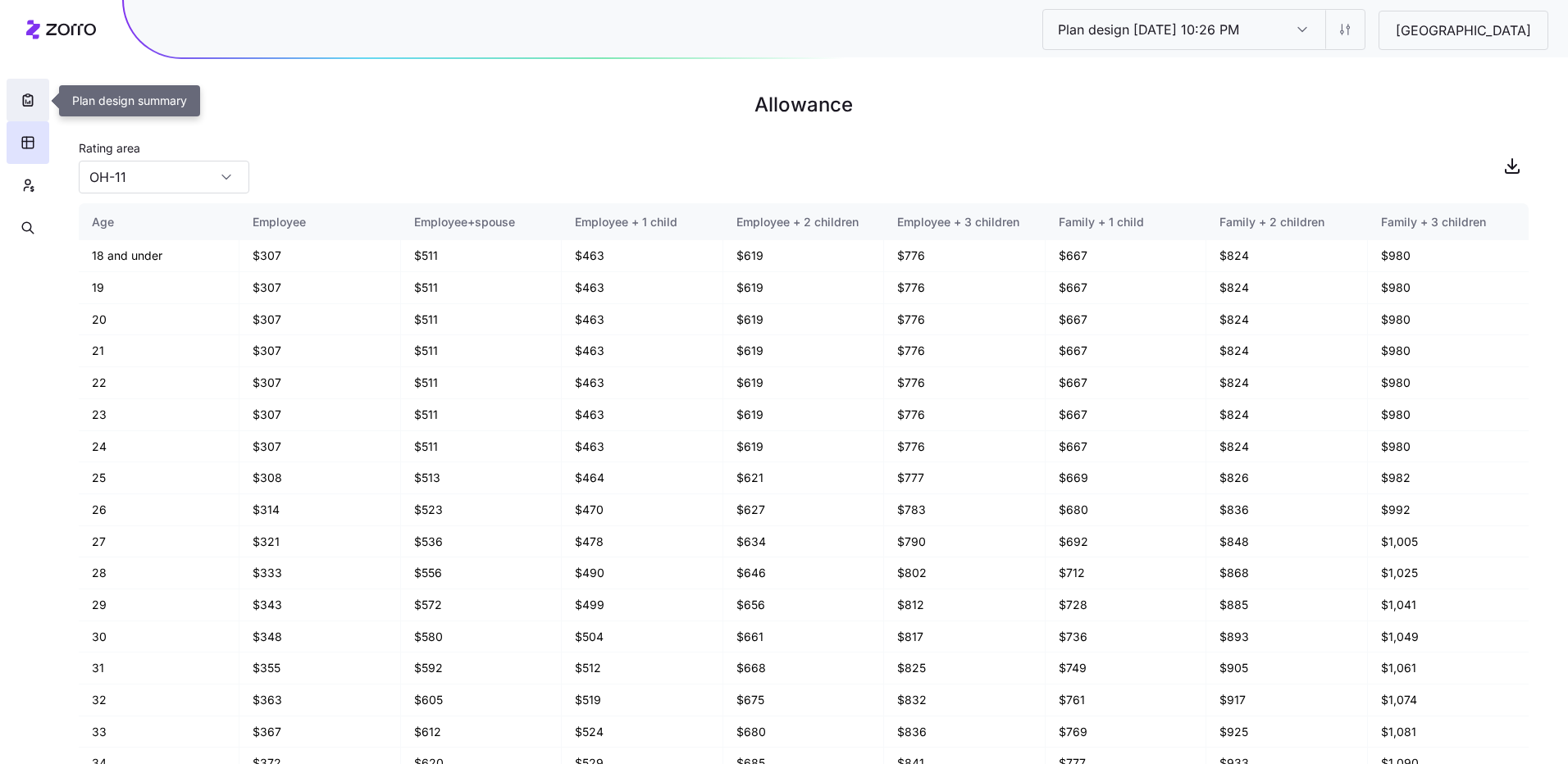
click at [34, 109] on button "button" at bounding box center [28, 100] width 43 height 43
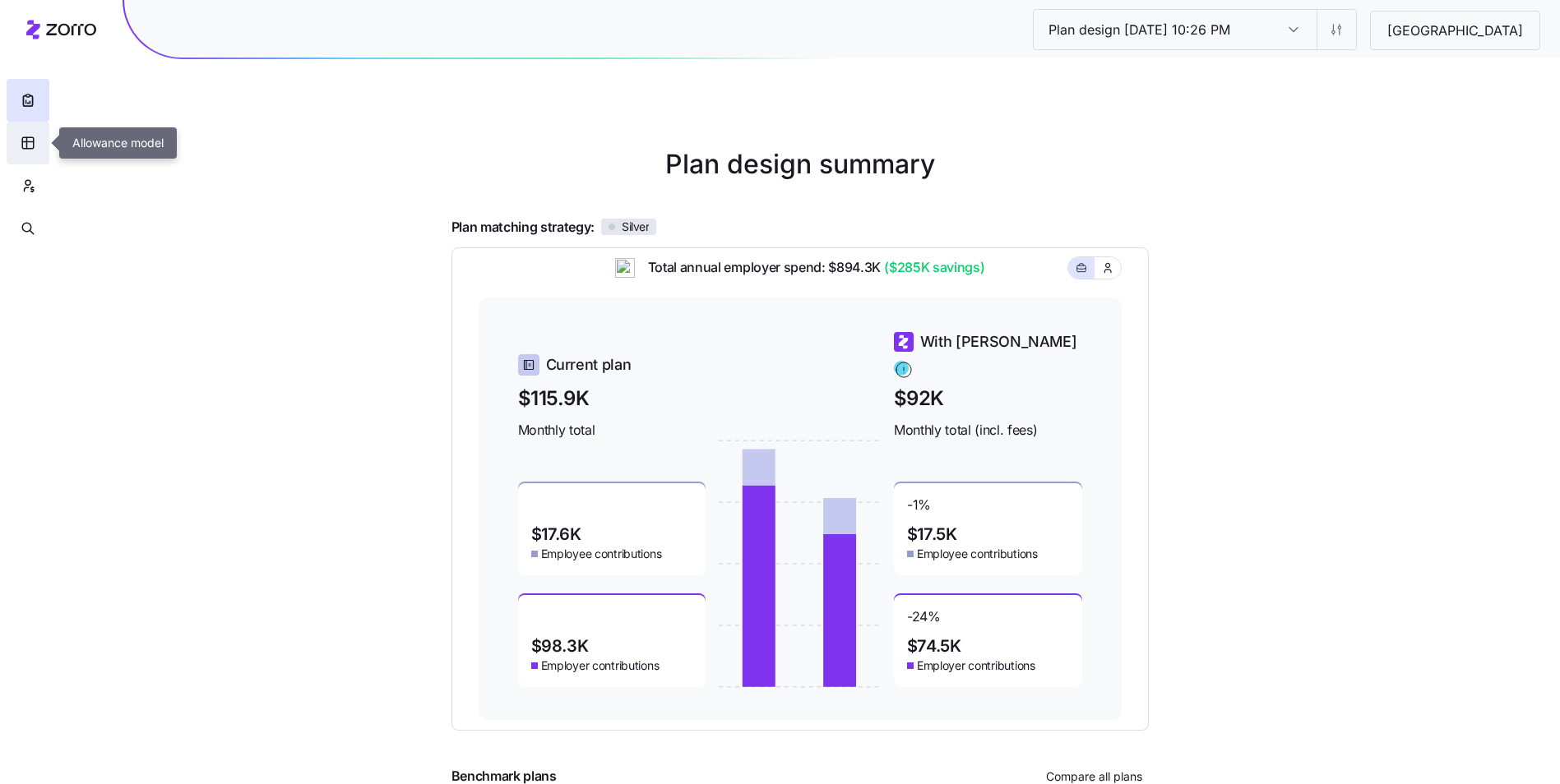
click at [22, 138] on icon "button" at bounding box center [28, 142] width 15 height 16
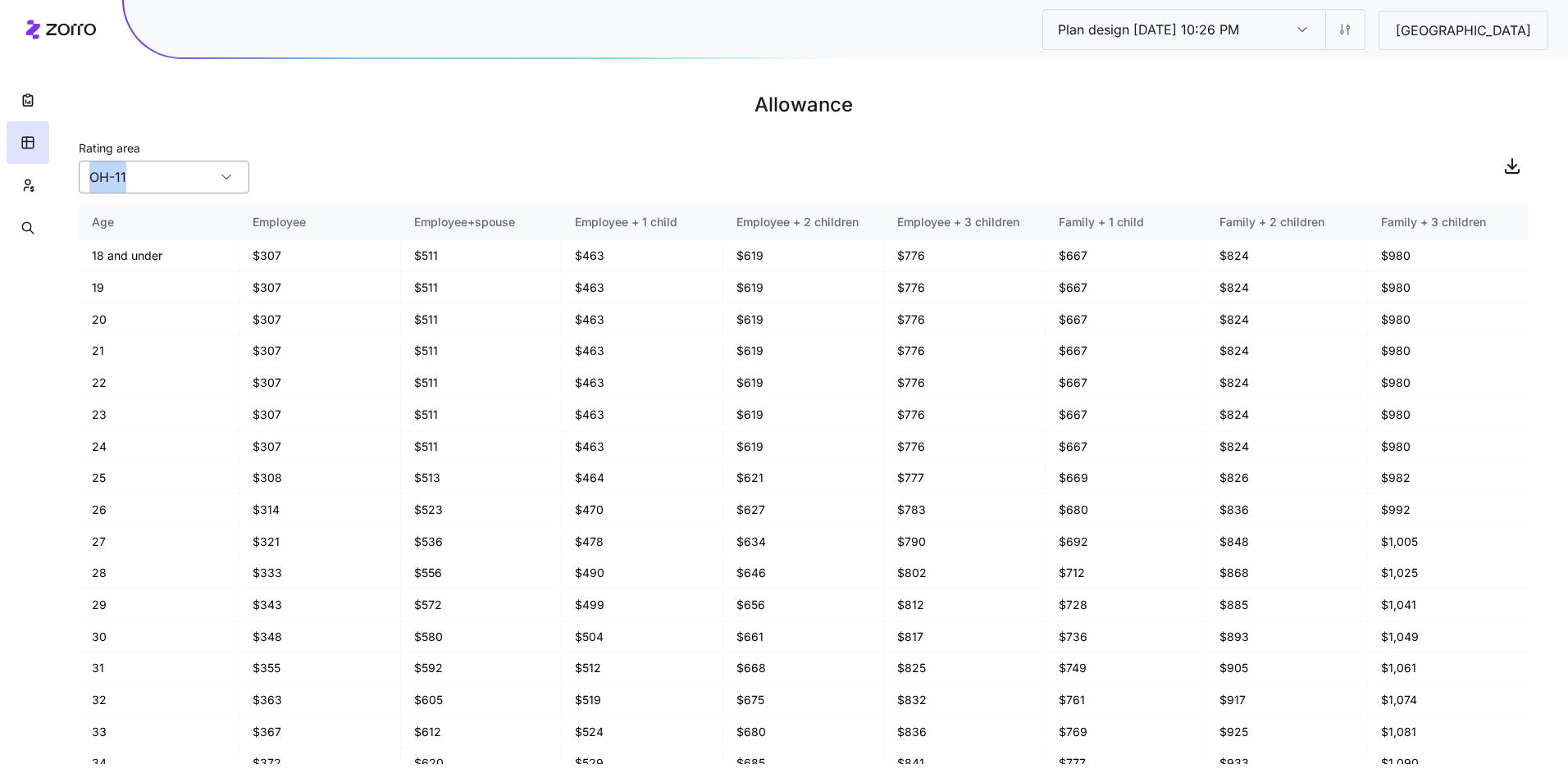
click at [233, 189] on main "Allowance Rating area OH-11 Age Employee Employee+spouse Employee + 1 child Emp…" at bounding box center [784, 391] width 1568 height 782
click at [232, 184] on div "OH-11" at bounding box center [164, 177] width 171 height 33
click at [397, 171] on div "Rating area OH-11" at bounding box center [803, 165] width 1450 height 56
